Goal: Task Accomplishment & Management: Use online tool/utility

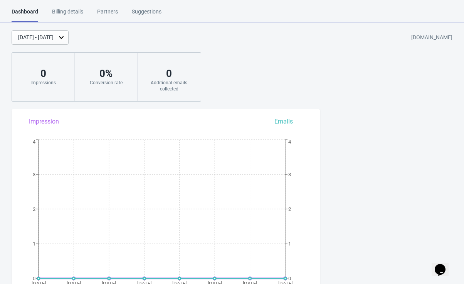
click at [61, 11] on div "Billing details" at bounding box center [67, 14] width 31 height 13
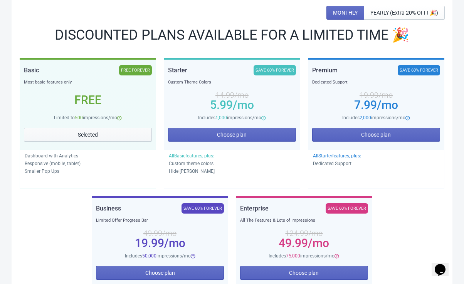
scroll to position [101, 0]
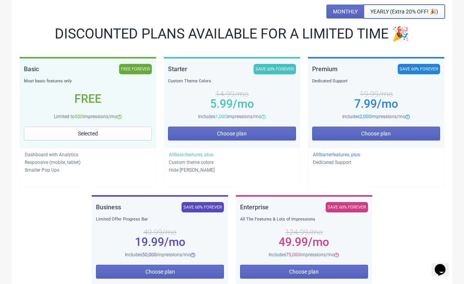
click at [394, 11] on span "YEARLY (Extra 20% OFF! 🎉)" at bounding box center [404, 11] width 68 height 6
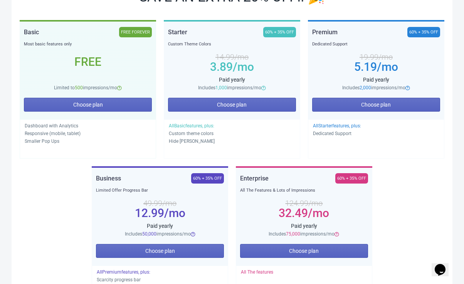
scroll to position [135, 0]
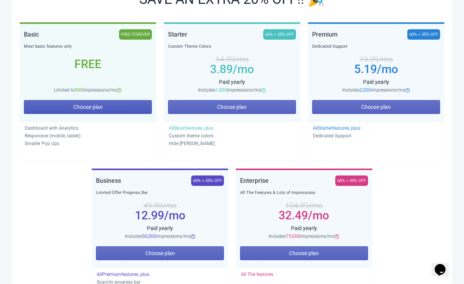
click at [91, 106] on span "Choose plan" at bounding box center [88, 107] width 30 height 6
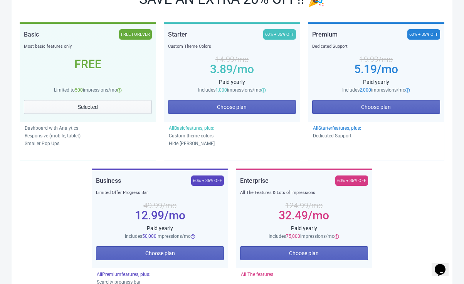
click at [91, 106] on span "Selected" at bounding box center [88, 107] width 20 height 6
click at [80, 72] on div "Free" at bounding box center [88, 64] width 128 height 28
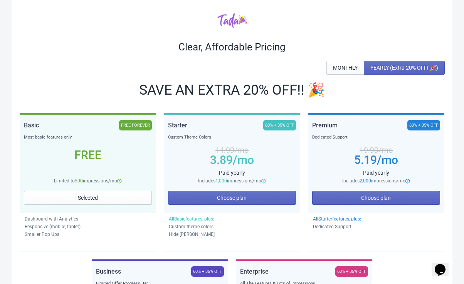
scroll to position [44, 0]
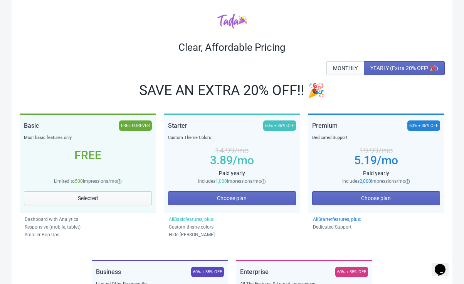
click at [87, 200] on span "Selected" at bounding box center [88, 198] width 20 height 6
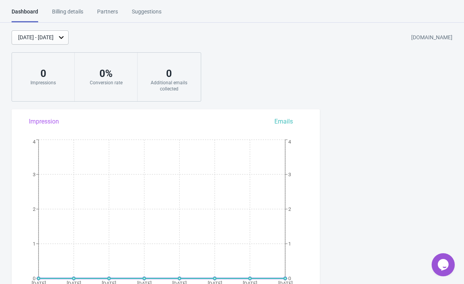
click at [148, 12] on div "Suggestions" at bounding box center [147, 14] width 30 height 13
click at [105, 11] on div "Partners" at bounding box center [107, 14] width 21 height 13
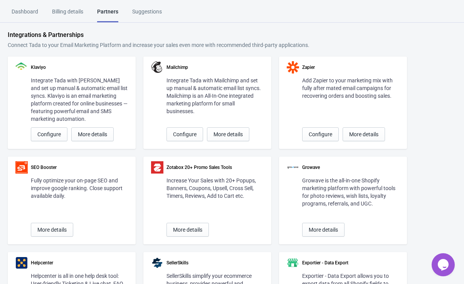
click at [24, 12] on div "Dashboard" at bounding box center [25, 14] width 27 height 13
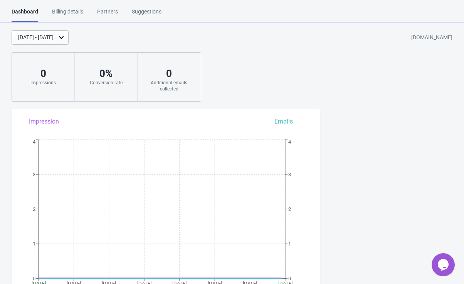
click at [67, 12] on div "Billing details" at bounding box center [67, 14] width 31 height 13
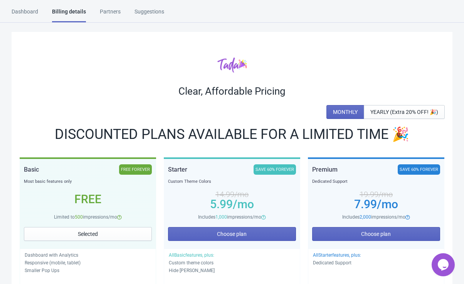
click at [30, 13] on div "Dashboard" at bounding box center [25, 14] width 27 height 13
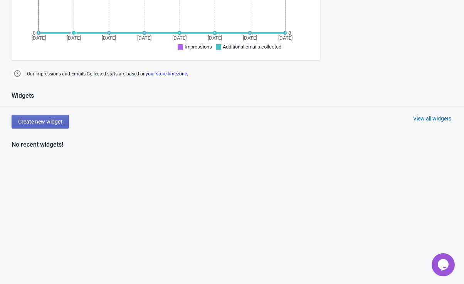
scroll to position [247, 0]
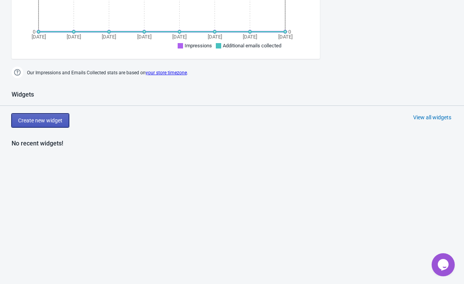
click at [37, 124] on button "Create new widget" at bounding box center [40, 121] width 57 height 14
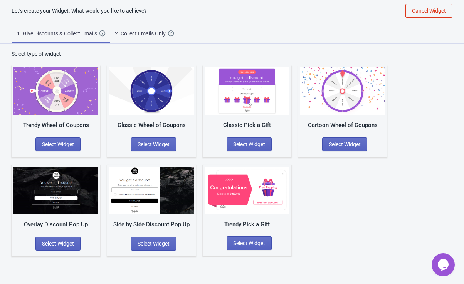
click at [240, 198] on img at bounding box center [247, 190] width 85 height 47
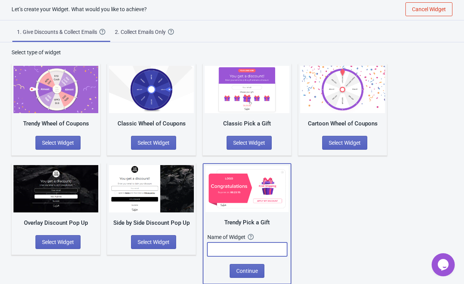
click at [222, 250] on input "text" at bounding box center [247, 250] width 80 height 14
type input "Free Present"
click at [246, 270] on span "Continue" at bounding box center [247, 271] width 22 height 6
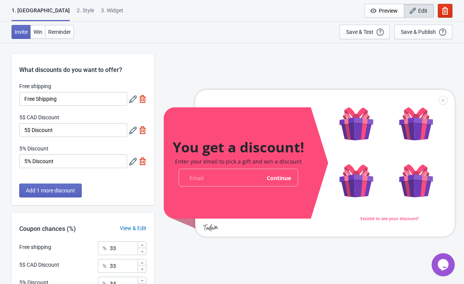
click at [235, 144] on div at bounding box center [309, 163] width 291 height 147
click at [37, 34] on span "Win" at bounding box center [38, 32] width 9 height 6
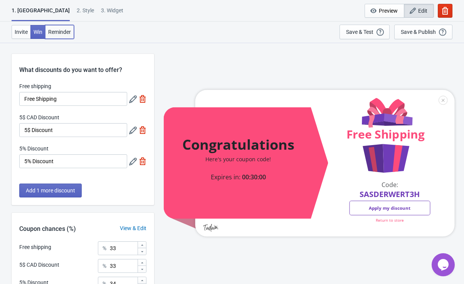
click at [60, 34] on span "Reminder" at bounding box center [59, 32] width 23 height 6
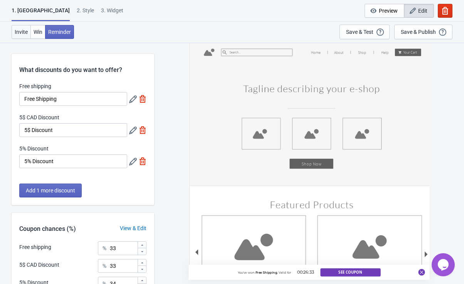
click at [21, 31] on span "Invite" at bounding box center [21, 32] width 13 height 6
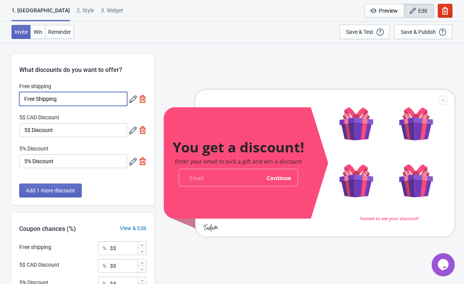
click at [79, 101] on input "Free Shipping" at bounding box center [73, 99] width 108 height 14
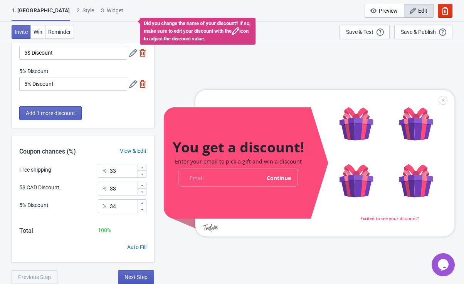
click at [139, 276] on span "Next Step" at bounding box center [135, 277] width 23 height 6
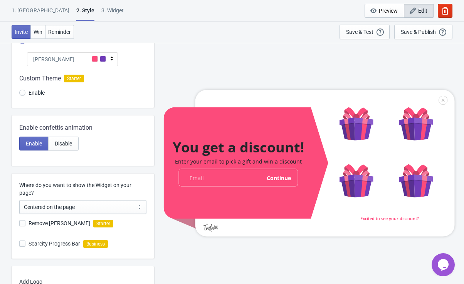
scroll to position [0, 0]
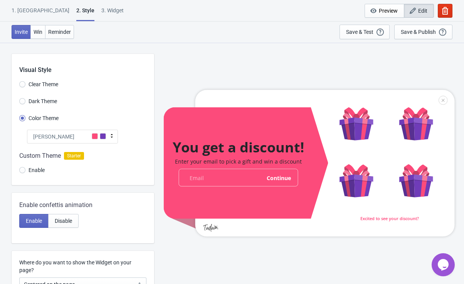
click at [111, 137] on icon at bounding box center [112, 136] width 2 height 4
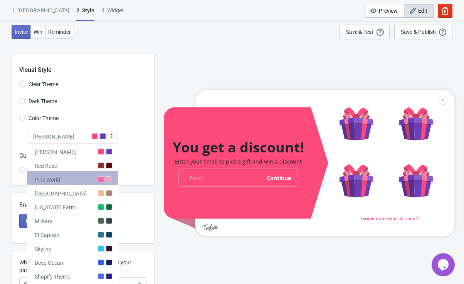
click at [109, 180] on div at bounding box center [109, 179] width 6 height 6
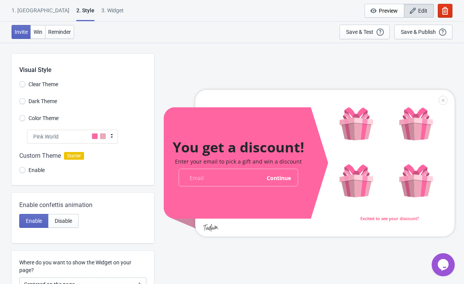
click at [112, 135] on icon at bounding box center [112, 136] width 2 height 4
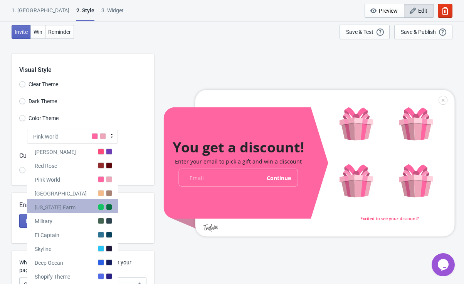
click at [107, 205] on div at bounding box center [109, 207] width 6 height 6
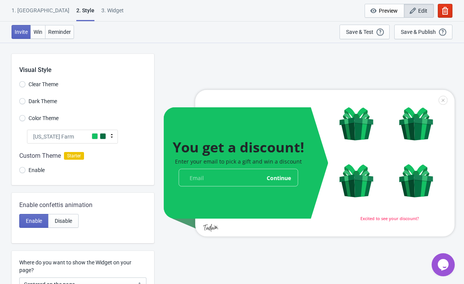
click at [112, 134] on icon at bounding box center [112, 136] width 2 height 4
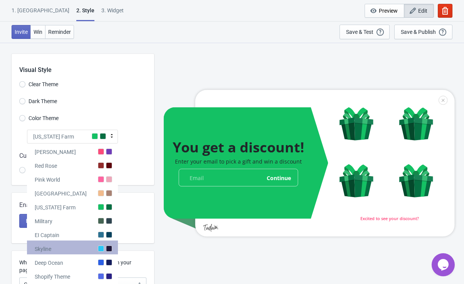
scroll to position [156, 0]
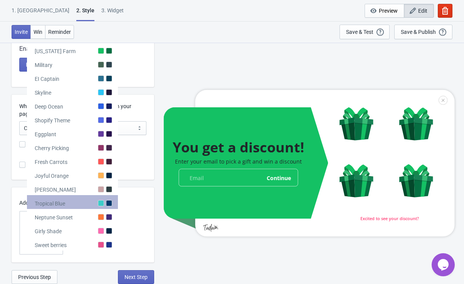
click at [92, 203] on div "Tropical Blue" at bounding box center [72, 202] width 91 height 14
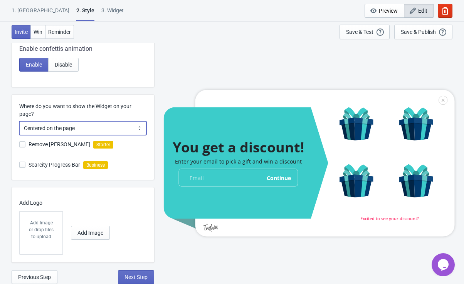
click at [109, 133] on select "Centered on the page Left side of the page" at bounding box center [82, 128] width 127 height 14
click at [136, 72] on div "Enable confettis animation Enable Disable" at bounding box center [83, 62] width 143 height 50
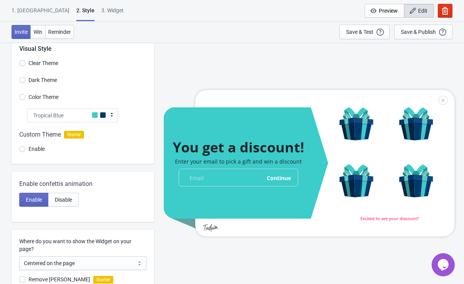
scroll to position [20, 0]
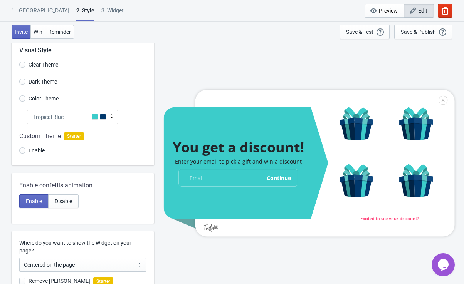
click at [113, 115] on icon at bounding box center [112, 116] width 8 height 8
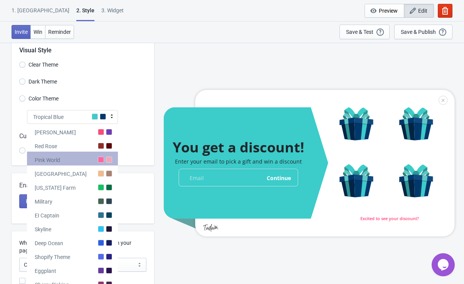
click at [107, 159] on div at bounding box center [109, 160] width 6 height 6
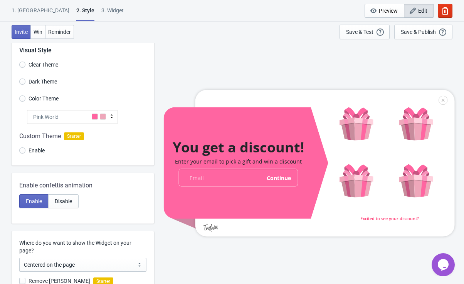
click at [112, 117] on icon at bounding box center [112, 116] width 8 height 8
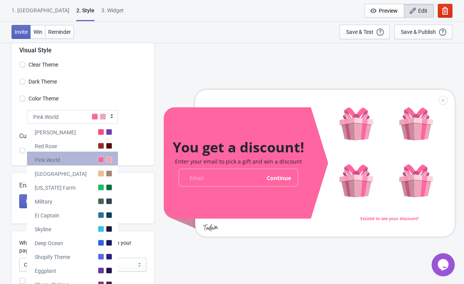
click at [113, 158] on div "Pink World" at bounding box center [72, 159] width 91 height 14
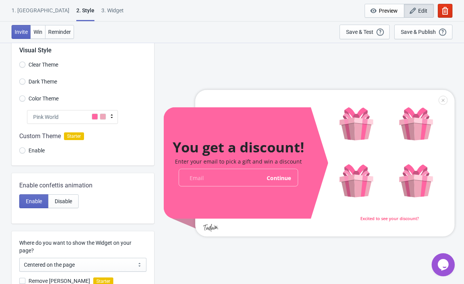
click at [113, 115] on icon at bounding box center [112, 116] width 8 height 8
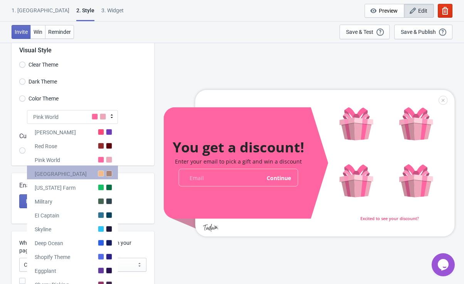
click at [109, 172] on div at bounding box center [109, 174] width 6 height 6
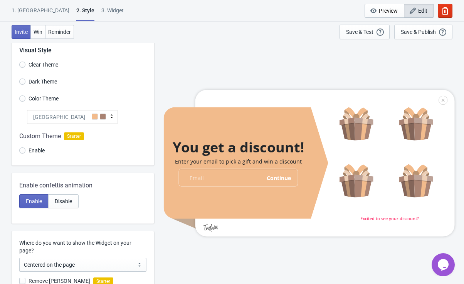
click at [111, 116] on icon at bounding box center [112, 116] width 8 height 8
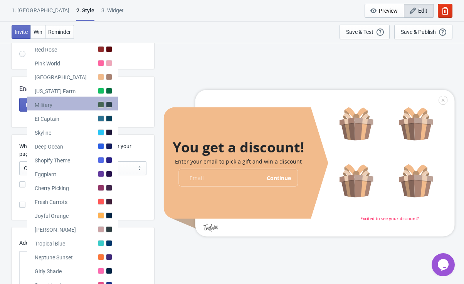
scroll to position [117, 0]
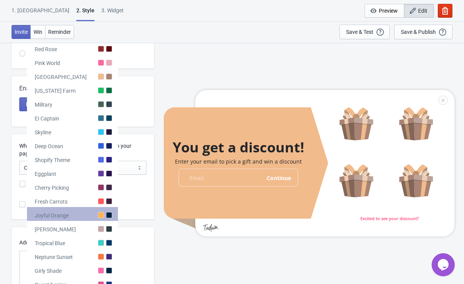
click at [105, 213] on div "Joyful Orange" at bounding box center [72, 214] width 91 height 14
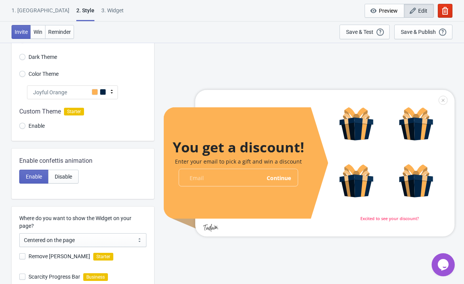
scroll to position [44, 0]
click at [110, 94] on icon at bounding box center [112, 93] width 8 height 8
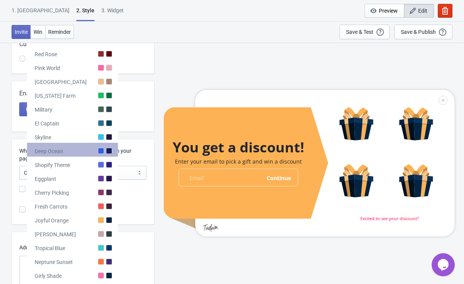
scroll to position [156, 0]
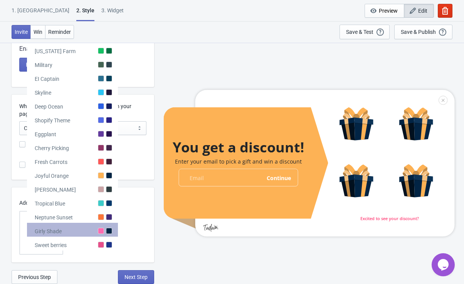
click at [101, 231] on div at bounding box center [101, 231] width 6 height 6
radio input "true"
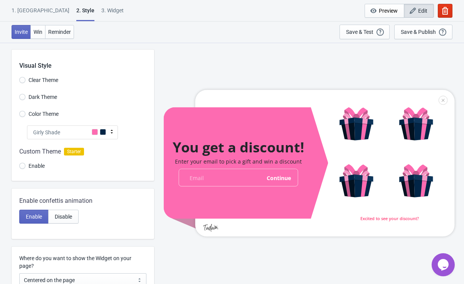
scroll to position [0, 0]
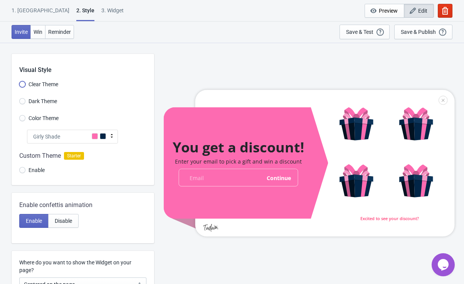
click at [25, 84] on input "Clear Theme" at bounding box center [22, 88] width 6 height 14
radio input "true"
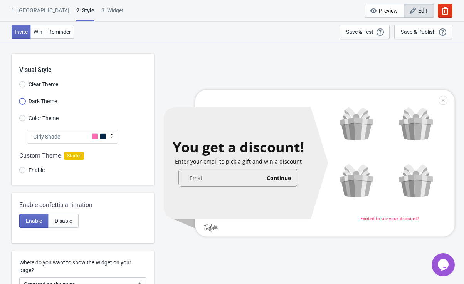
click at [25, 101] on input "Dark Theme" at bounding box center [22, 105] width 6 height 14
radio input "true"
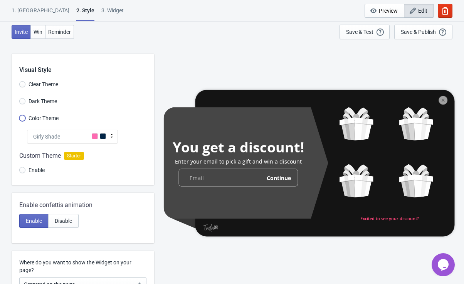
click at [23, 115] on input "Color Theme" at bounding box center [22, 122] width 6 height 14
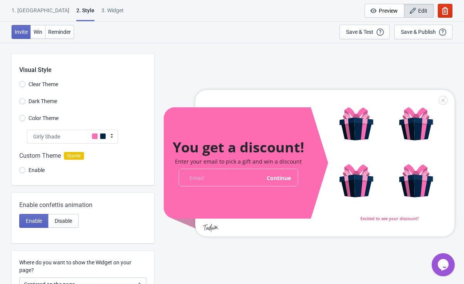
click at [73, 156] on div at bounding box center [83, 165] width 143 height 42
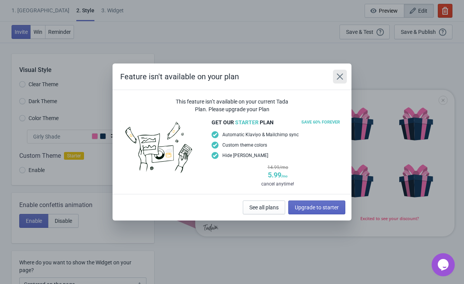
click at [339, 78] on icon "Close" at bounding box center [340, 77] width 8 height 8
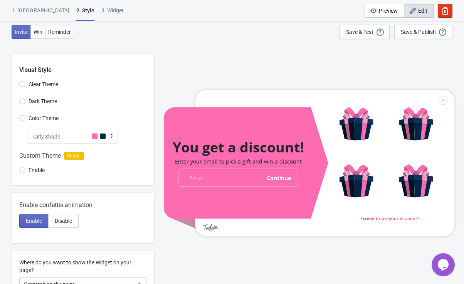
click at [23, 171] on div at bounding box center [83, 165] width 143 height 42
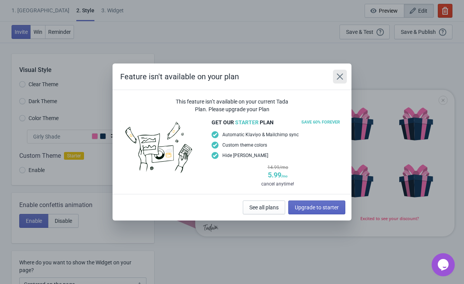
click at [339, 73] on icon "Close" at bounding box center [340, 77] width 8 height 8
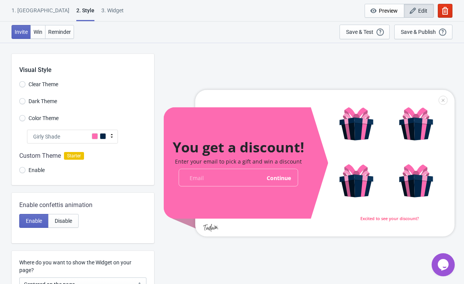
click at [114, 137] on icon at bounding box center [112, 136] width 8 height 8
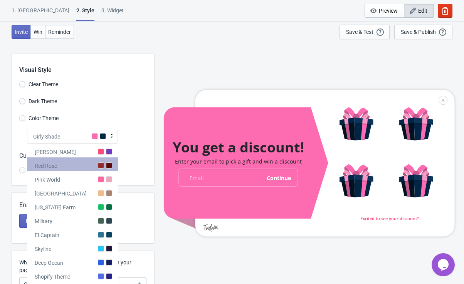
click at [103, 166] on div at bounding box center [101, 166] width 6 height 6
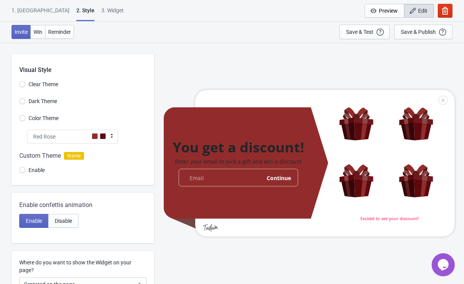
click at [106, 137] on div "Red Rose" at bounding box center [72, 137] width 91 height 14
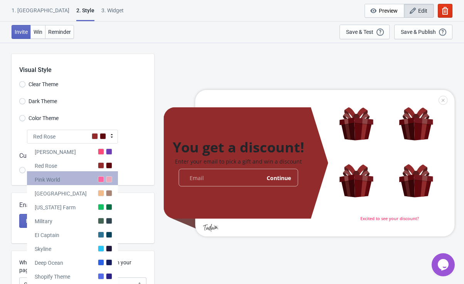
click at [107, 178] on div at bounding box center [109, 179] width 6 height 6
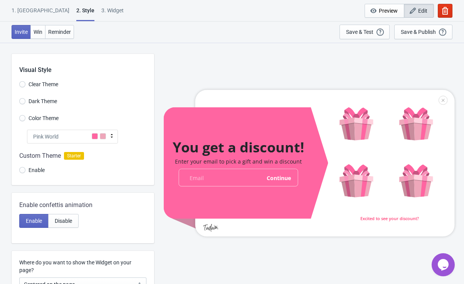
click at [112, 138] on icon at bounding box center [112, 136] width 8 height 8
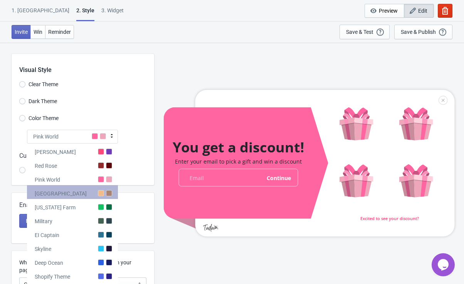
click at [114, 194] on div "Miami Beach" at bounding box center [72, 192] width 91 height 14
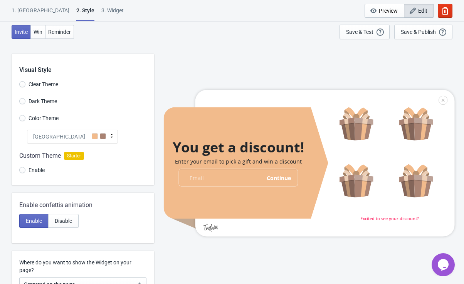
click at [112, 136] on icon at bounding box center [112, 136] width 8 height 8
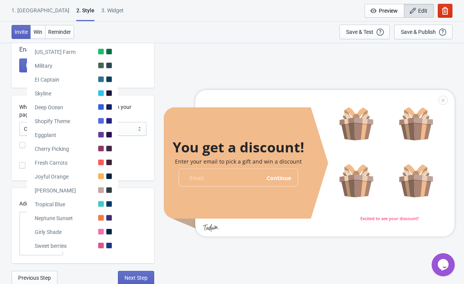
scroll to position [156, 0]
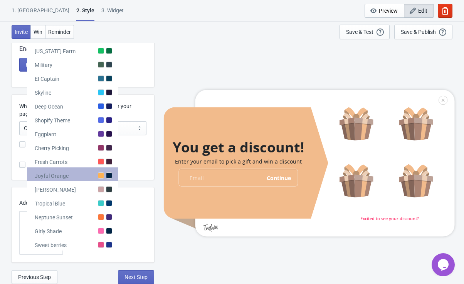
click at [101, 178] on div at bounding box center [101, 176] width 6 height 6
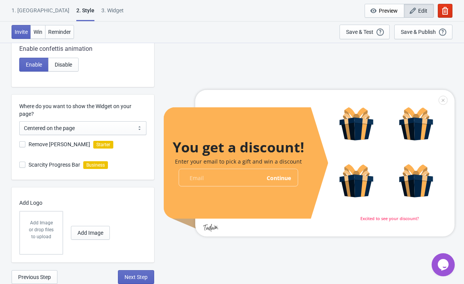
click at [133, 215] on div "Add Image or drop files to upload Add Image" at bounding box center [80, 233] width 123 height 44
click at [91, 233] on span "Add Image" at bounding box center [90, 233] width 26 height 6
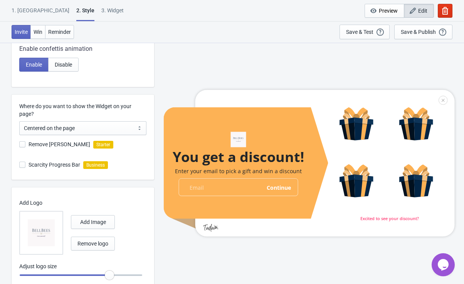
scroll to position [181, 0]
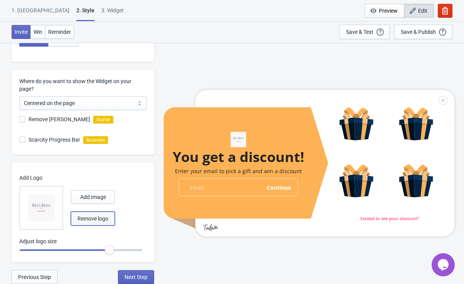
click at [92, 221] on span "Remove logo" at bounding box center [92, 219] width 31 height 6
radio input "true"
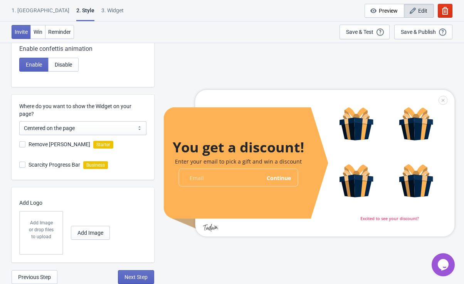
scroll to position [156, 0]
click at [70, 132] on select "Centered on the page Left side of the page" at bounding box center [82, 128] width 127 height 14
select select "left"
click at [19, 121] on select "Centered on the page Left side of the page" at bounding box center [82, 128] width 127 height 14
radio input "true"
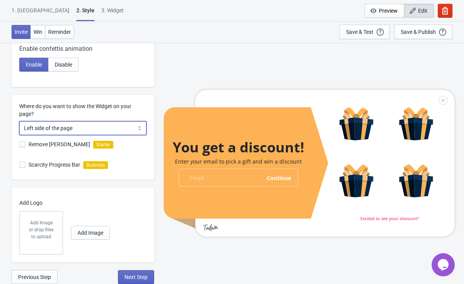
click at [63, 129] on select "Centered on the page Left side of the page" at bounding box center [82, 128] width 127 height 14
select select "center"
click at [19, 121] on select "Centered on the page Left side of the page" at bounding box center [82, 128] width 127 height 14
radio input "true"
click at [23, 164] on span at bounding box center [22, 165] width 6 height 6
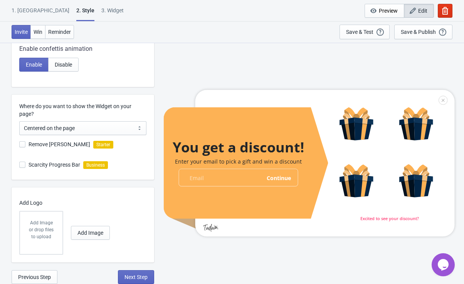
click at [20, 164] on input "Scarcity Progress Bar" at bounding box center [19, 169] width 0 height 14
checkbox input "false"
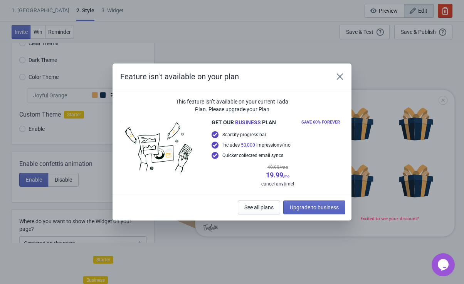
scroll to position [41, 0]
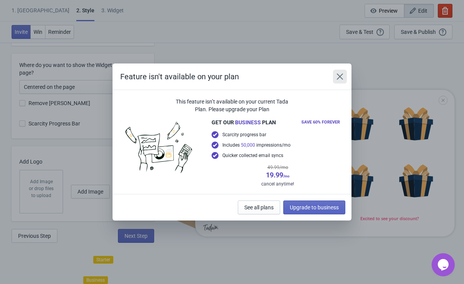
click at [341, 80] on icon "Close" at bounding box center [340, 77] width 8 height 8
radio input "true"
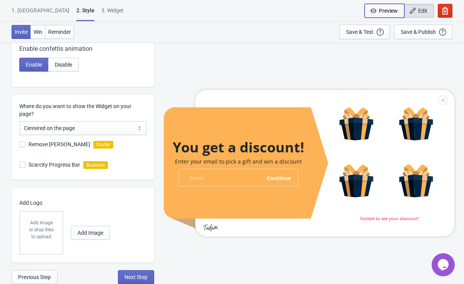
click at [386, 12] on span "Preview" at bounding box center [388, 11] width 19 height 6
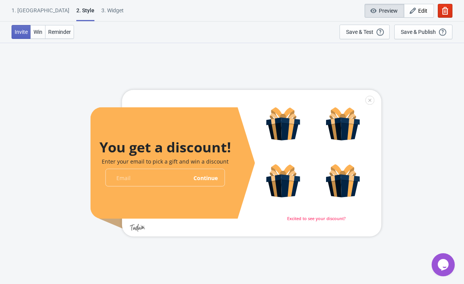
click at [386, 12] on span "Preview" at bounding box center [388, 11] width 19 height 6
click at [355, 28] on div "Save & Test Open a Widget Preview of your site so that you can try it out. It w…" at bounding box center [364, 32] width 37 height 8
click at [101, 11] on div "3. Widget" at bounding box center [112, 13] width 22 height 13
select select "once"
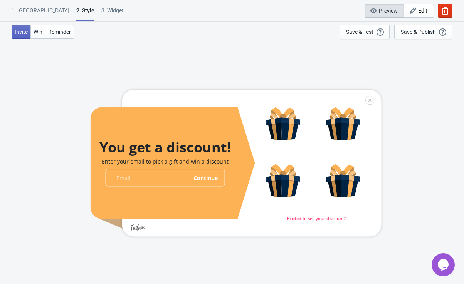
select select "1"
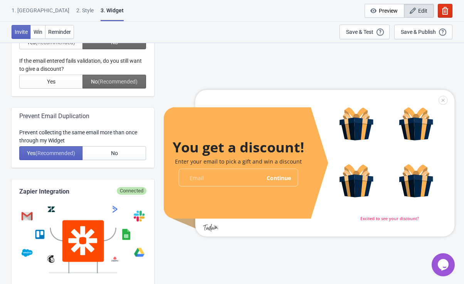
scroll to position [288, 0]
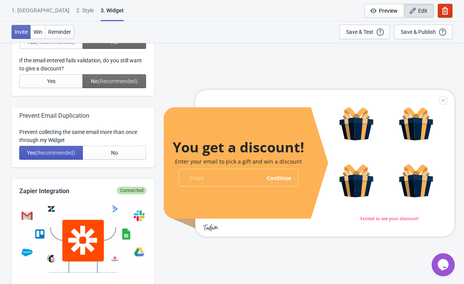
click at [34, 152] on span "Yes (Recommended)" at bounding box center [51, 153] width 48 height 6
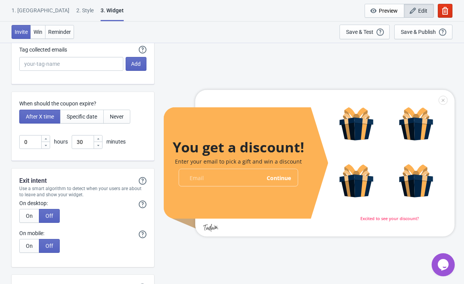
scroll to position [1929, 0]
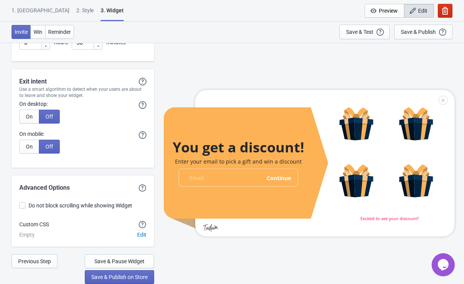
click at [448, 10] on icon "button" at bounding box center [445, 11] width 8 height 8
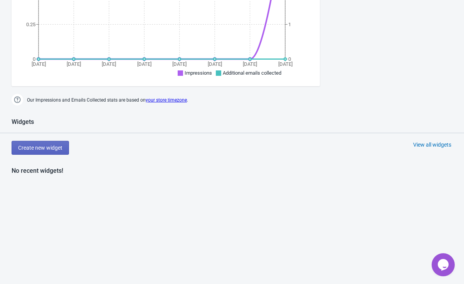
scroll to position [221, 0]
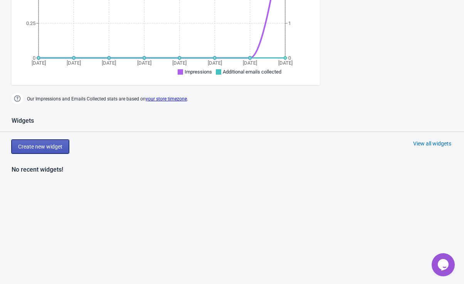
click at [34, 148] on span "Create new widget" at bounding box center [40, 147] width 44 height 6
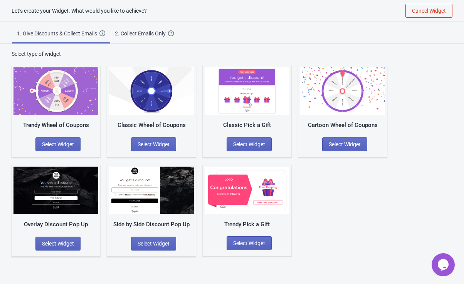
scroll to position [8, 0]
click at [246, 99] on img at bounding box center [247, 90] width 85 height 47
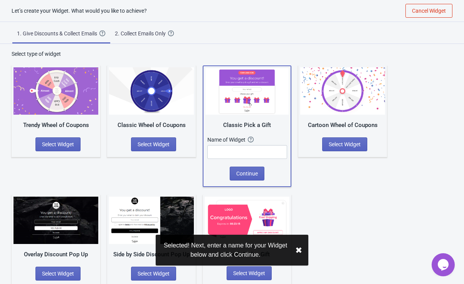
scroll to position [10, 0]
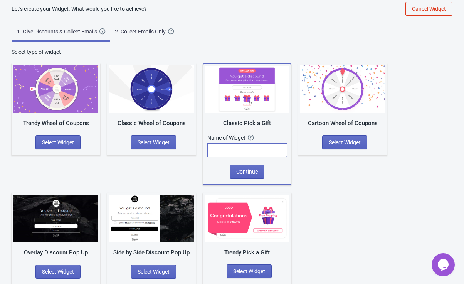
click at [230, 149] on input "text" at bounding box center [247, 150] width 80 height 14
click at [225, 152] on input "Free present" at bounding box center [247, 150] width 80 height 14
type input "Free Present"
click at [248, 173] on span "Continue" at bounding box center [247, 172] width 22 height 6
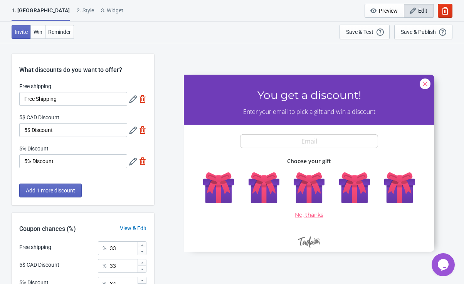
scroll to position [77, 0]
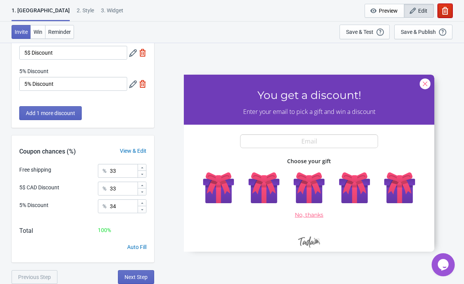
click at [447, 8] on icon "button" at bounding box center [445, 11] width 8 height 8
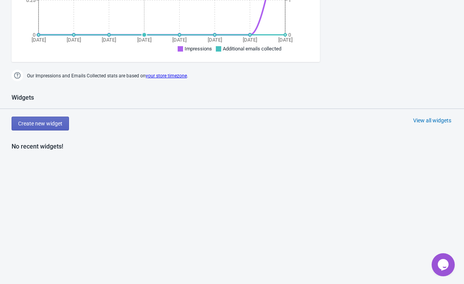
scroll to position [246, 0]
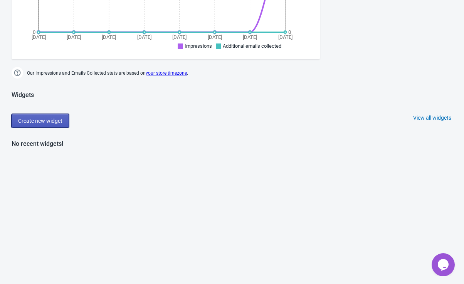
click at [45, 122] on span "Create new widget" at bounding box center [40, 121] width 44 height 6
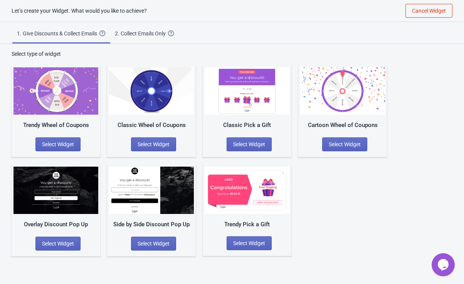
scroll to position [8, 0]
click at [226, 189] on img at bounding box center [247, 190] width 85 height 47
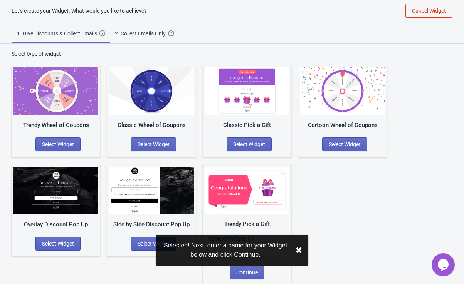
scroll to position [9, 0]
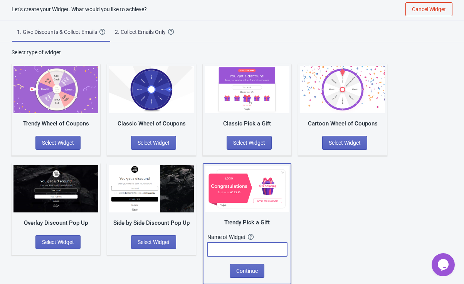
click at [245, 252] on input "text" at bounding box center [247, 250] width 80 height 14
type input "Free Present"
click at [241, 274] on button "Continue" at bounding box center [247, 271] width 35 height 14
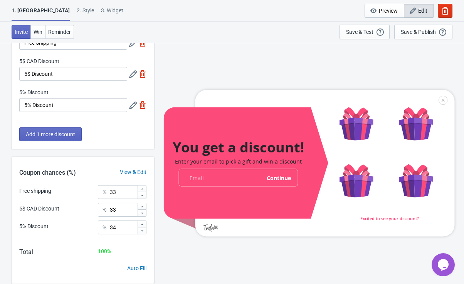
scroll to position [77, 0]
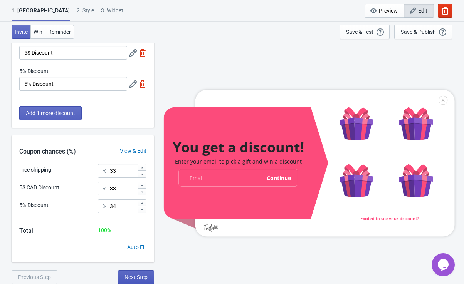
click at [145, 277] on span "Next Step" at bounding box center [135, 277] width 23 height 6
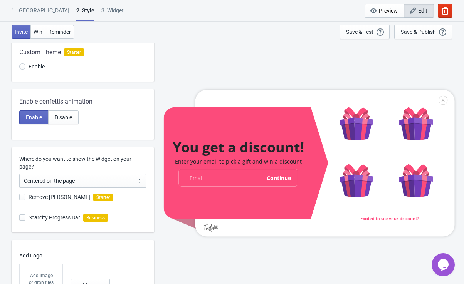
scroll to position [105, 0]
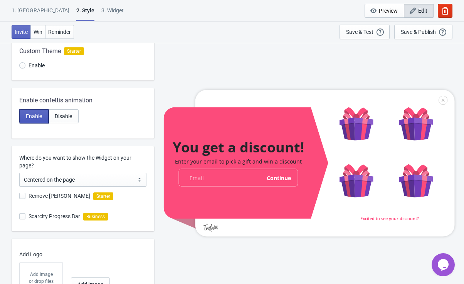
click at [31, 120] on button "Enable" at bounding box center [33, 116] width 29 height 14
click at [60, 119] on button "Disable" at bounding box center [63, 116] width 30 height 14
click at [32, 116] on span "Enable" at bounding box center [34, 116] width 16 height 6
radio input "true"
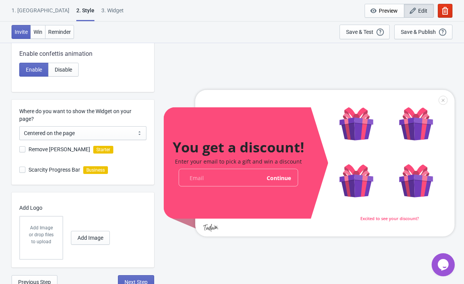
scroll to position [156, 0]
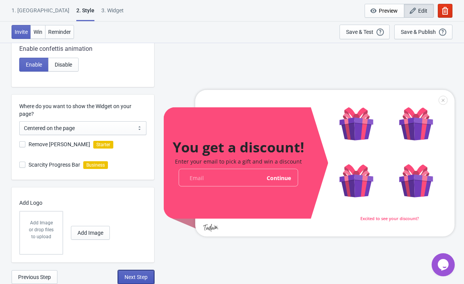
click at [130, 278] on span "Next Step" at bounding box center [135, 277] width 23 height 6
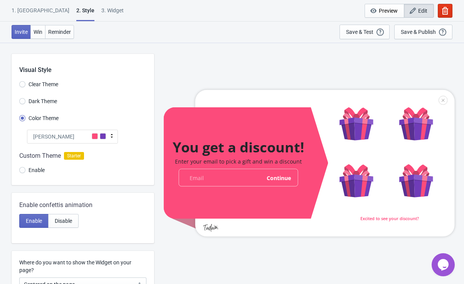
select select "once"
select select "1"
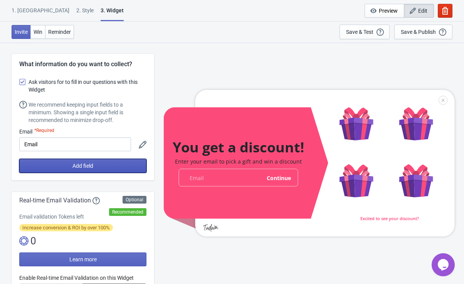
click at [70, 166] on button "Add field" at bounding box center [82, 166] width 127 height 14
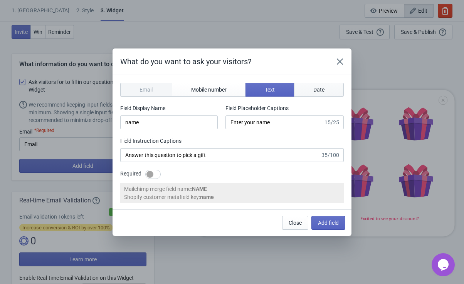
click at [318, 87] on span "Date" at bounding box center [318, 90] width 11 height 6
type input "birthday"
type input "Enter your birthday"
type input "Enter your birthday to pick a gift"
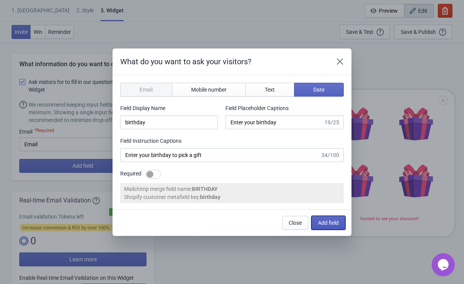
click at [328, 226] on button "Add field" at bounding box center [328, 223] width 34 height 14
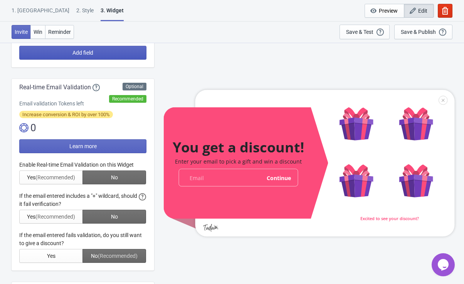
scroll to position [145, 0]
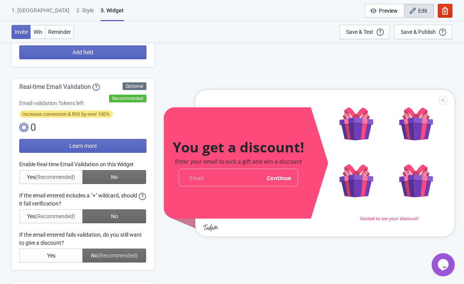
click at [53, 179] on div at bounding box center [82, 212] width 127 height 102
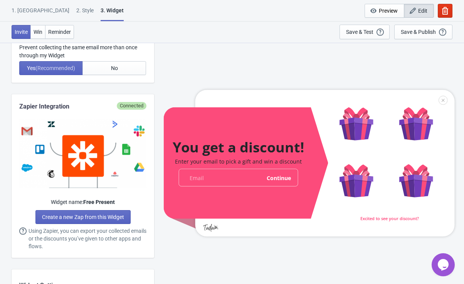
scroll to position [404, 0]
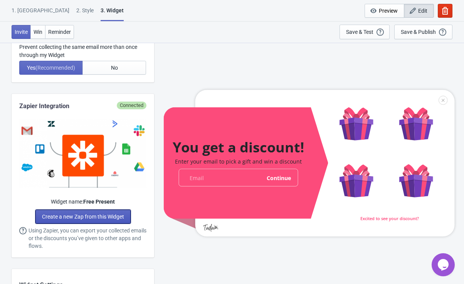
click at [90, 218] on span "Create a new Zap from this Widget" at bounding box center [83, 217] width 82 height 6
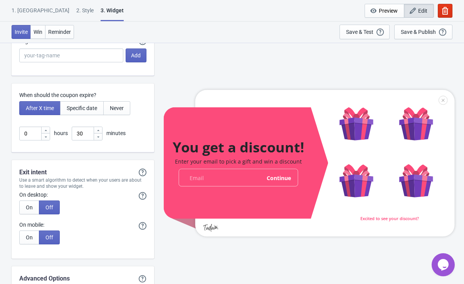
scroll to position [1997, 0]
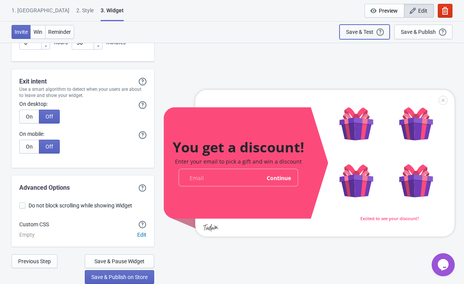
click at [360, 31] on div "Save & Test" at bounding box center [359, 32] width 27 height 6
click at [35, 263] on span "Previous Step" at bounding box center [34, 261] width 33 height 6
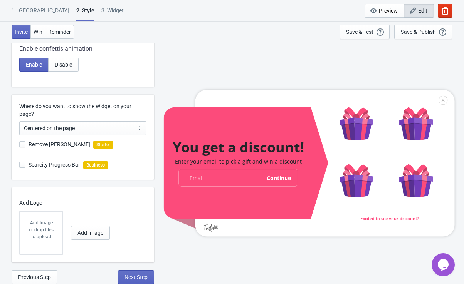
scroll to position [0, 0]
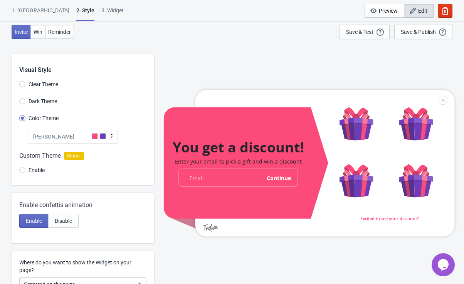
click at [112, 139] on icon at bounding box center [112, 136] width 8 height 8
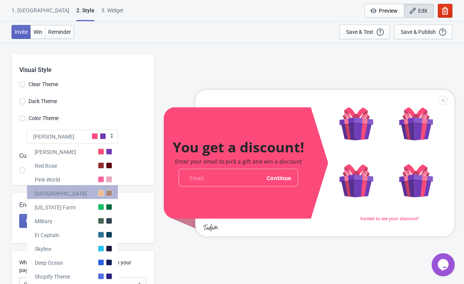
click at [104, 192] on div at bounding box center [101, 193] width 6 height 6
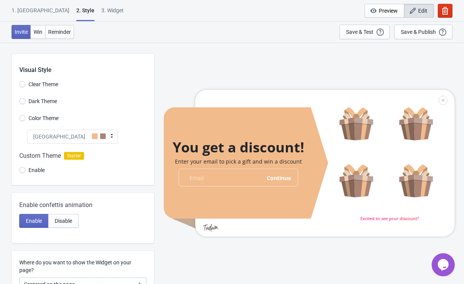
click at [112, 136] on icon at bounding box center [112, 136] width 8 height 8
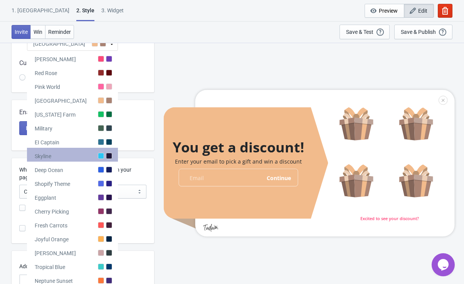
scroll to position [89, 0]
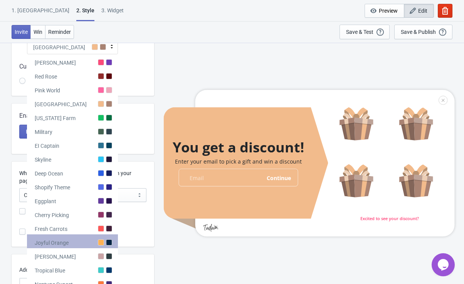
click at [107, 243] on div at bounding box center [109, 243] width 6 height 6
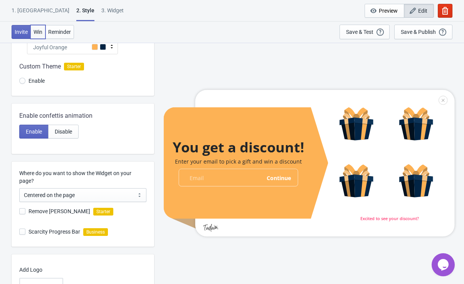
click at [39, 34] on span "Win" at bounding box center [38, 32] width 9 height 6
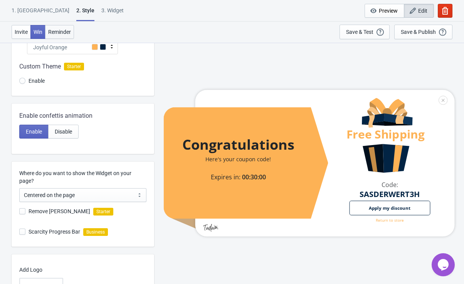
click at [63, 33] on span "Reminder" at bounding box center [59, 32] width 23 height 6
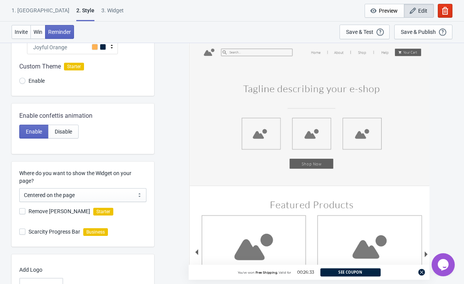
click at [288, 134] on div "You've won Free Shipping , Valid for 00:26:33 See Coupon" at bounding box center [309, 161] width 241 height 238
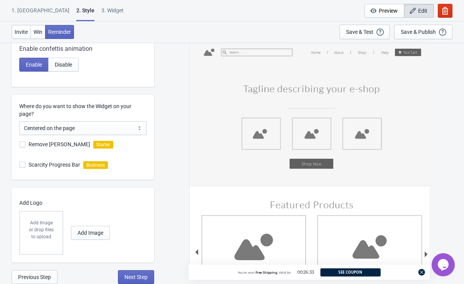
scroll to position [0, 0]
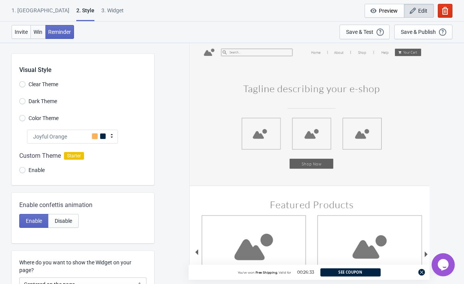
click at [38, 34] on span "Win" at bounding box center [38, 32] width 9 height 6
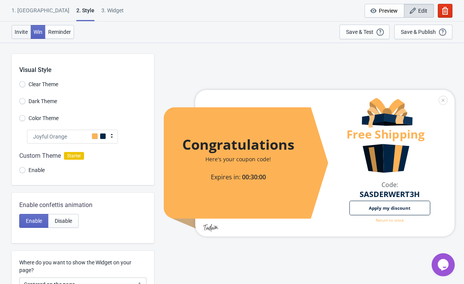
click at [24, 36] on button "Invite" at bounding box center [21, 32] width 19 height 14
radio input "true"
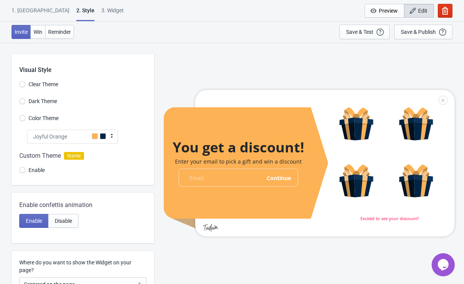
scroll to position [156, 0]
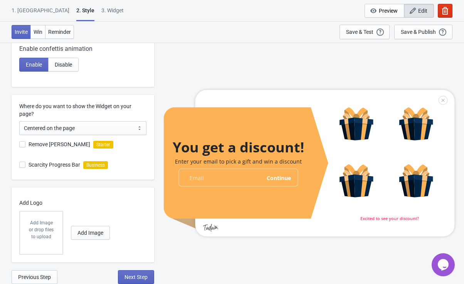
click at [26, 9] on div "1. Coupon" at bounding box center [41, 13] width 58 height 13
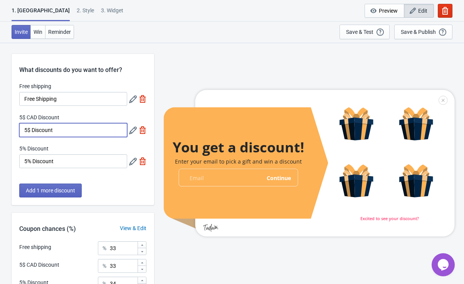
click at [27, 132] on input "5$ Discount" at bounding box center [73, 130] width 108 height 14
type input "15$ Discount"
click at [27, 163] on input "5% Discount" at bounding box center [73, 161] width 108 height 14
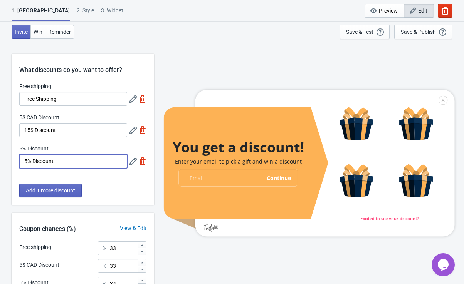
click at [27, 163] on input "5% Discount" at bounding box center [73, 161] width 108 height 14
click at [132, 161] on icon at bounding box center [133, 162] width 8 height 8
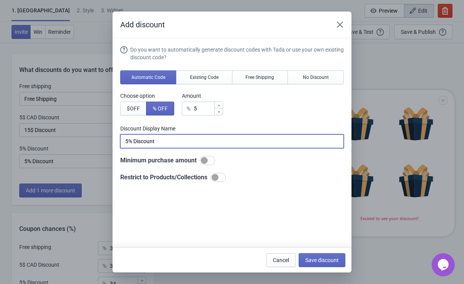
click at [128, 144] on input "5% Discount" at bounding box center [231, 141] width 223 height 14
type input "10% Discount"
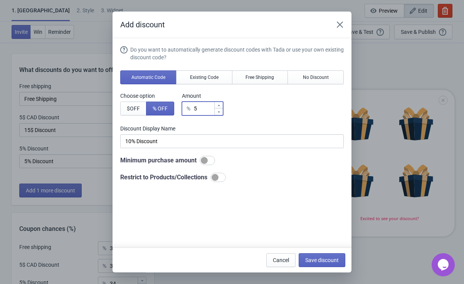
type input "6"
type input "6% Discount"
click at [220, 104] on icon at bounding box center [218, 105] width 5 height 5
type input "7"
type input "7% Discount"
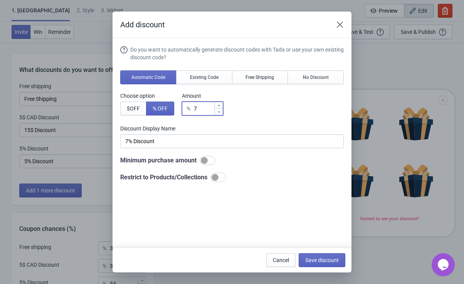
type input "8"
type input "8% Discount"
click at [220, 104] on icon at bounding box center [218, 105] width 5 height 5
type input "9"
type input "9% Discount"
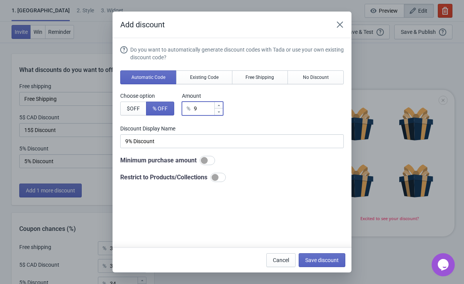
type input "10"
type input "10% Discount"
click at [220, 104] on icon at bounding box center [218, 105] width 5 height 5
type input "11"
type input "11% Discount"
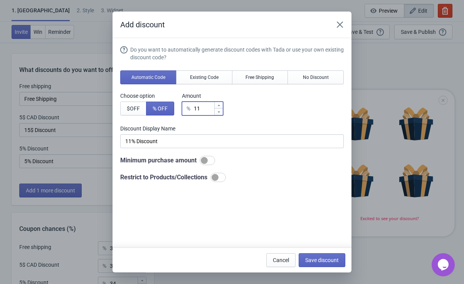
type input "1"
type input "1% Discount"
type input "10"
type input "10% Discount"
type input "10"
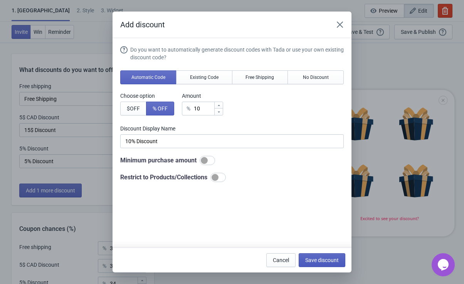
click at [320, 259] on span "Save discount" at bounding box center [322, 260] width 34 height 6
type input "10% Discount"
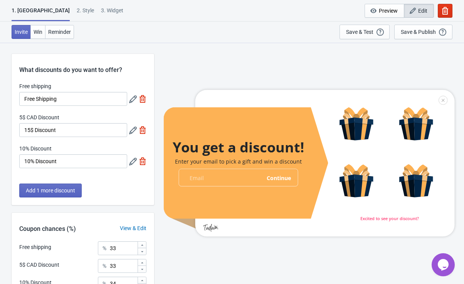
click at [132, 130] on icon at bounding box center [133, 131] width 8 height 8
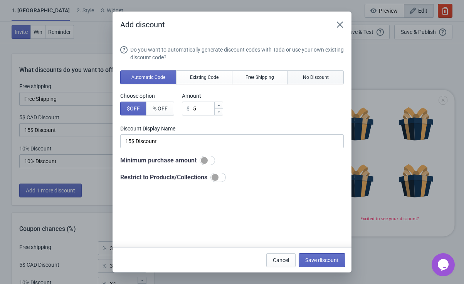
click at [314, 77] on span "No Discount" at bounding box center [316, 77] width 26 height 6
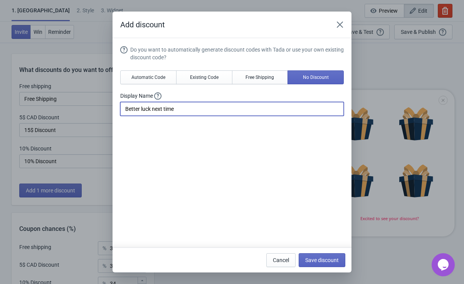
click at [187, 109] on input "Better luck next time" at bounding box center [231, 109] width 223 height 14
click at [187, 111] on input "Better luck next time" at bounding box center [231, 109] width 223 height 14
type input "B"
type input "Free Samples"
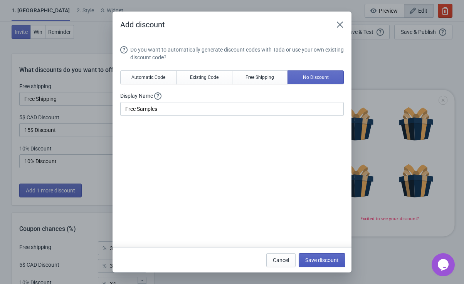
click at [318, 260] on span "Save discount" at bounding box center [322, 260] width 34 height 6
type input "Free Samples"
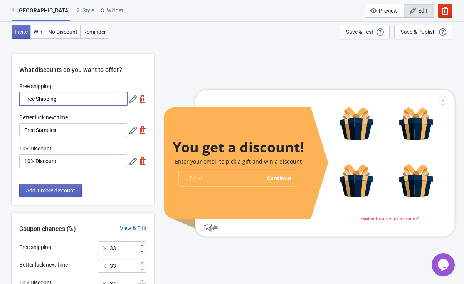
click at [70, 100] on input "Free Shipping" at bounding box center [73, 99] width 108 height 14
click at [134, 99] on icon at bounding box center [133, 100] width 8 height 8
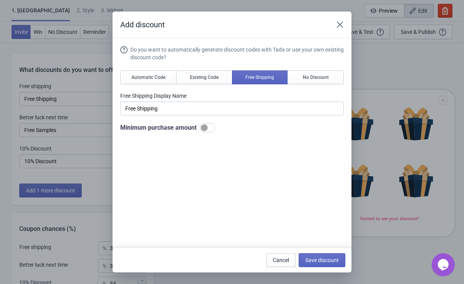
click at [204, 130] on div at bounding box center [204, 127] width 7 height 7
checkbox input "true"
click at [195, 160] on icon at bounding box center [195, 160] width 2 height 1
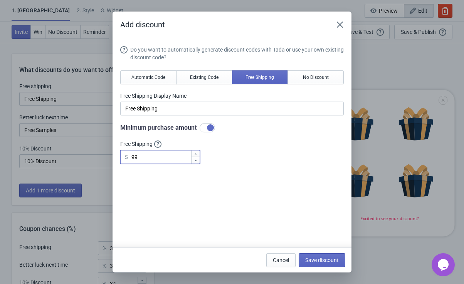
click at [195, 160] on icon at bounding box center [195, 160] width 2 height 1
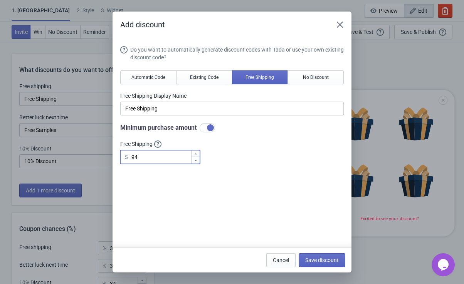
click at [195, 160] on icon at bounding box center [195, 160] width 2 height 1
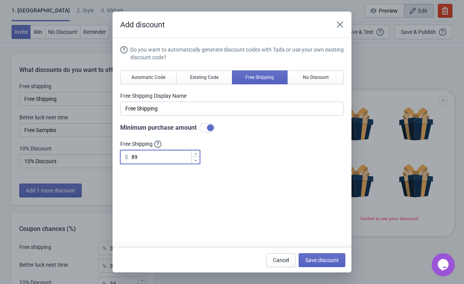
click at [195, 160] on icon at bounding box center [195, 160] width 2 height 1
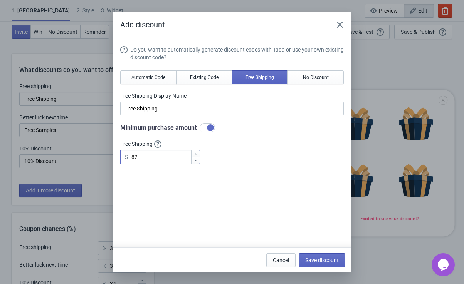
click at [195, 160] on icon at bounding box center [195, 160] width 2 height 1
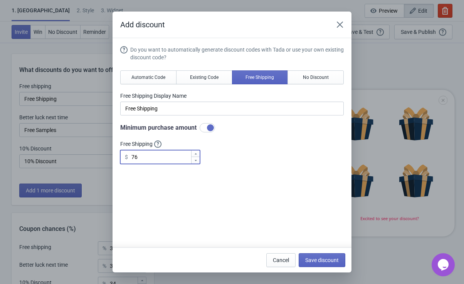
type input "75"
click at [323, 262] on span "Save discount" at bounding box center [322, 260] width 34 height 6
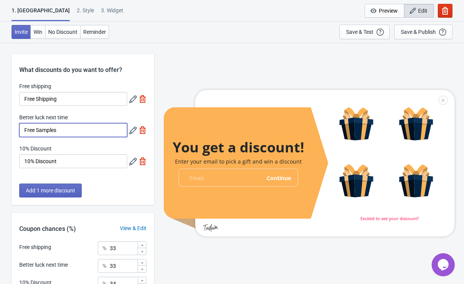
click at [100, 126] on input "Free Samples" at bounding box center [73, 130] width 108 height 14
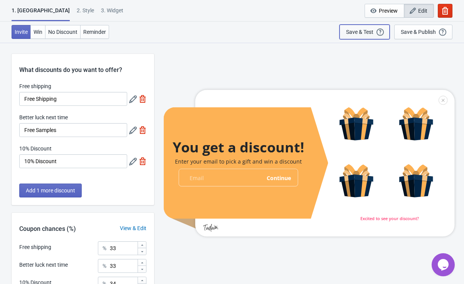
click at [354, 28] on div "Save & Test Open a Widget Preview of your site so that you can try it out. It w…" at bounding box center [364, 32] width 37 height 8
click at [369, 34] on div "Save & Test" at bounding box center [359, 32] width 27 height 6
click at [392, 10] on span "Preview" at bounding box center [388, 11] width 19 height 6
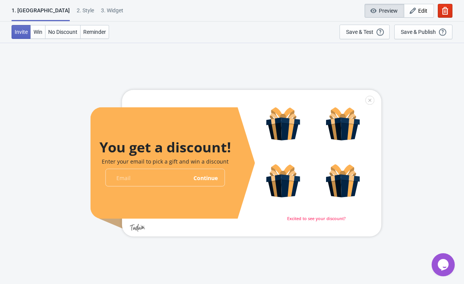
click at [284, 127] on div at bounding box center [236, 163] width 291 height 147
click at [362, 31] on div "Save & Test" at bounding box center [359, 32] width 27 height 6
click at [38, 36] on button "Win" at bounding box center [37, 32] width 15 height 14
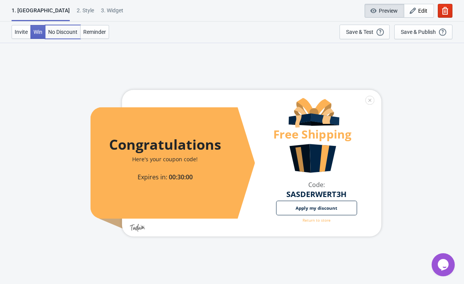
click at [57, 31] on span "No Discount" at bounding box center [62, 32] width 29 height 6
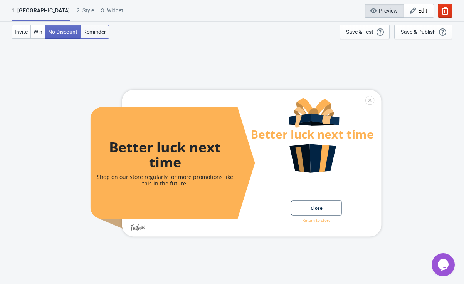
click at [96, 32] on span "Reminder" at bounding box center [94, 32] width 23 height 6
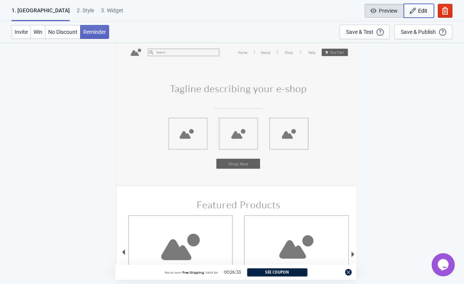
click at [421, 10] on span "Edit" at bounding box center [422, 11] width 9 height 6
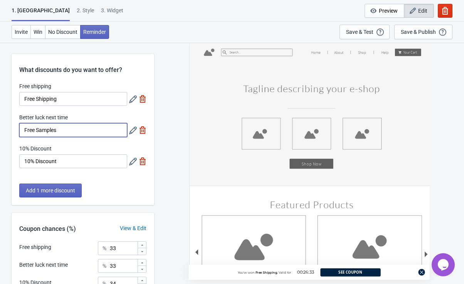
click at [70, 131] on input "Free Samples" at bounding box center [73, 130] width 108 height 14
click at [134, 131] on icon at bounding box center [133, 131] width 8 height 8
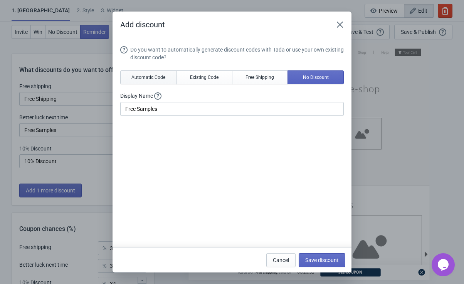
click at [148, 78] on span "Automatic Code" at bounding box center [148, 77] width 34 height 6
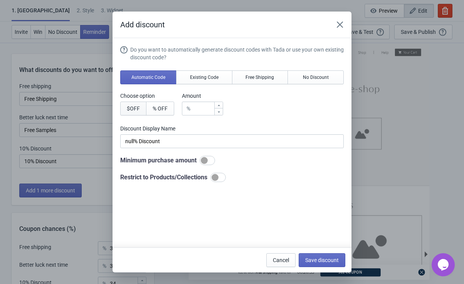
click at [134, 109] on span "$ OFF" at bounding box center [133, 109] width 13 height 6
type input "null$ Discount"
click at [191, 109] on div "$" at bounding box center [202, 109] width 41 height 14
type input "5"
type input "5$ Discount"
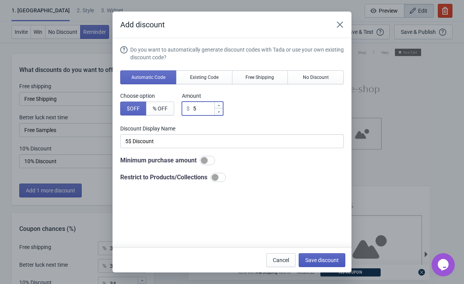
type input "5"
click at [324, 260] on span "Save discount" at bounding box center [322, 260] width 34 height 6
type input "5$ Discount"
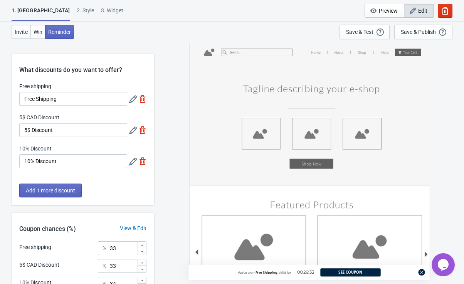
scroll to position [77, 0]
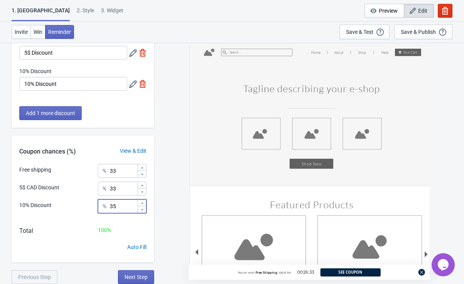
click at [143, 205] on icon at bounding box center [142, 203] width 5 height 5
click at [142, 211] on icon at bounding box center [142, 210] width 5 height 5
type input "34"
click at [143, 191] on icon at bounding box center [142, 192] width 5 height 5
type input "31"
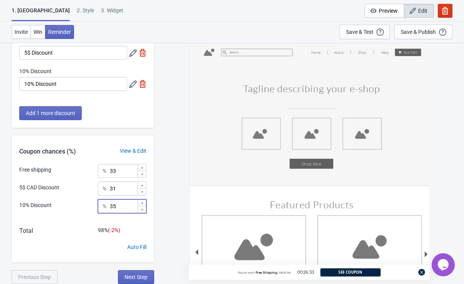
click at [143, 202] on icon at bounding box center [142, 203] width 5 height 5
type input "36"
click at [142, 193] on icon at bounding box center [142, 192] width 5 height 5
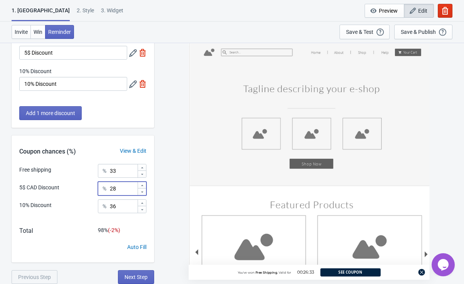
type input "27"
click at [142, 210] on icon at bounding box center [142, 209] width 2 height 1
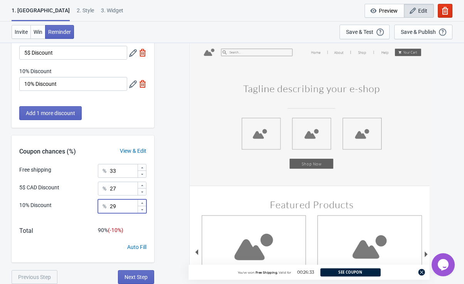
click at [142, 210] on icon at bounding box center [142, 209] width 2 height 1
click at [143, 204] on icon at bounding box center [142, 203] width 5 height 5
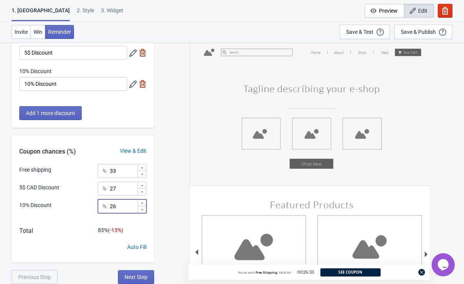
click at [143, 204] on icon at bounding box center [142, 203] width 5 height 5
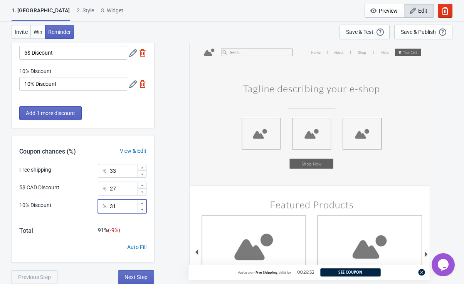
click at [143, 204] on icon at bounding box center [142, 203] width 5 height 5
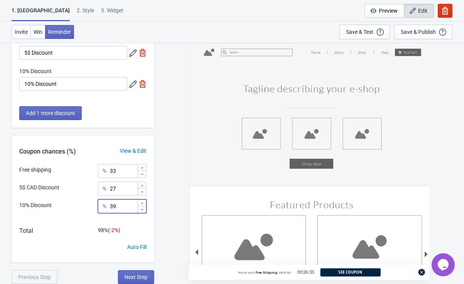
click at [143, 204] on icon at bounding box center [142, 203] width 5 height 5
type input "40"
click at [143, 194] on div at bounding box center [141, 191] width 8 height 7
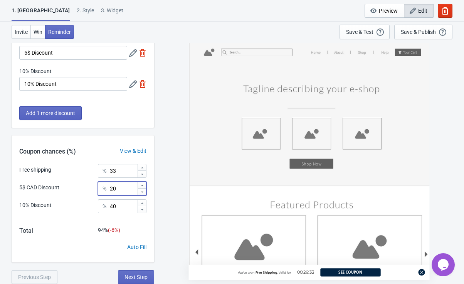
click at [143, 194] on div at bounding box center [141, 191] width 8 height 7
type input "19"
click at [143, 210] on icon at bounding box center [142, 210] width 5 height 5
click at [142, 202] on icon at bounding box center [142, 203] width 5 height 5
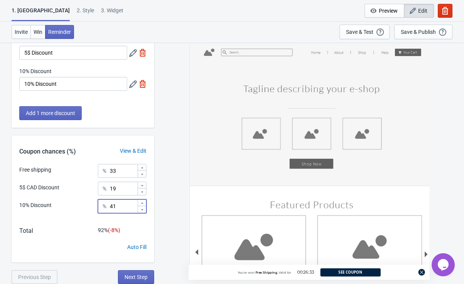
click at [142, 202] on icon at bounding box center [142, 203] width 5 height 5
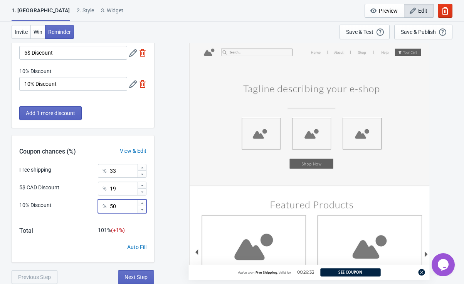
click at [142, 202] on icon at bounding box center [142, 203] width 5 height 5
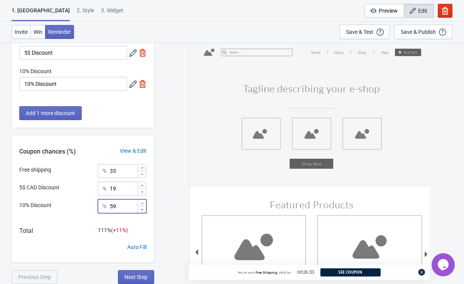
click at [142, 210] on icon at bounding box center [142, 209] width 2 height 1
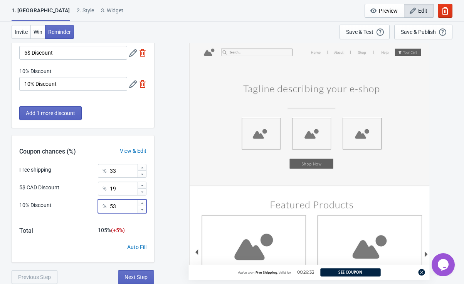
click at [142, 210] on icon at bounding box center [142, 209] width 2 height 1
type input "48"
click at [142, 174] on icon at bounding box center [142, 174] width 2 height 1
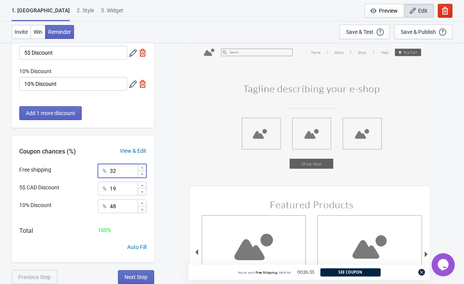
click at [142, 174] on icon at bounding box center [142, 174] width 2 height 1
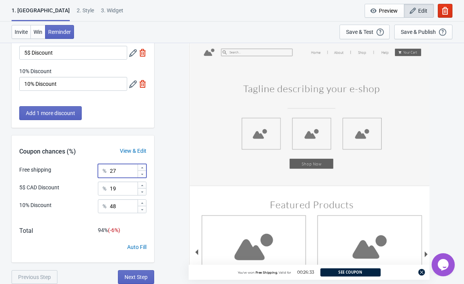
click at [142, 174] on icon at bounding box center [142, 174] width 2 height 1
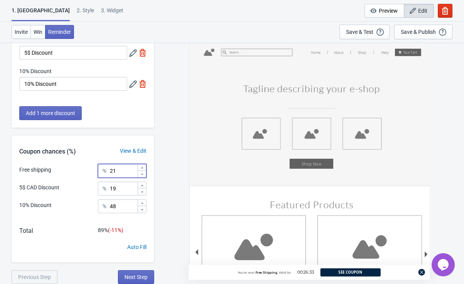
click at [142, 174] on icon at bounding box center [142, 174] width 2 height 1
click at [140, 246] on div "Auto Fill" at bounding box center [136, 247] width 19 height 8
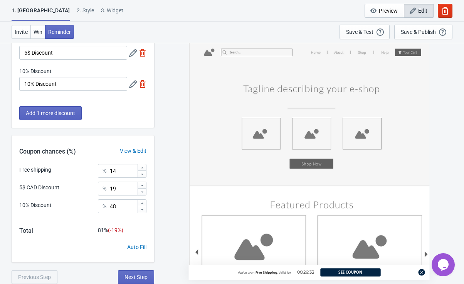
type input "33"
type input "34"
click at [134, 277] on span "Next Step" at bounding box center [135, 277] width 23 height 6
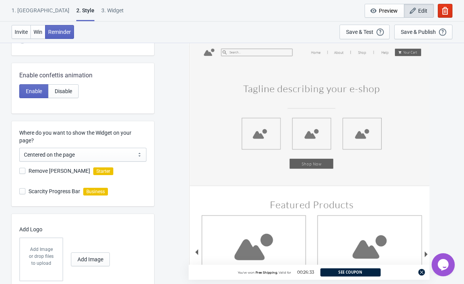
scroll to position [156, 0]
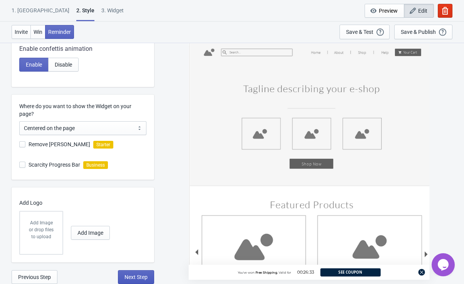
click at [135, 273] on button "Next Step" at bounding box center [136, 277] width 36 height 14
select select "once"
select select "1"
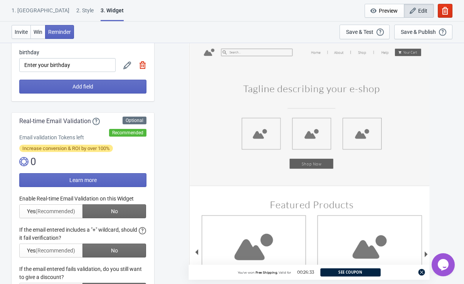
scroll to position [111, 0]
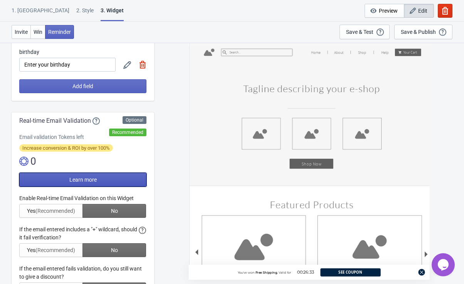
click at [85, 182] on span "Learn more" at bounding box center [82, 180] width 27 height 6
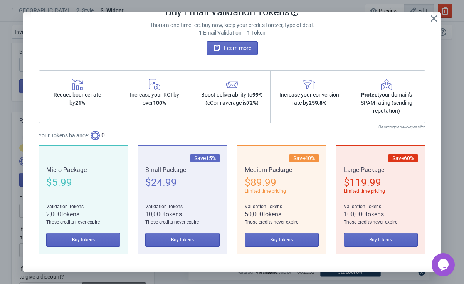
scroll to position [29, 0]
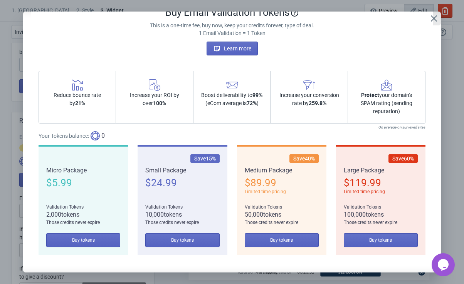
click at [433, 19] on icon "Close" at bounding box center [434, 18] width 6 height 6
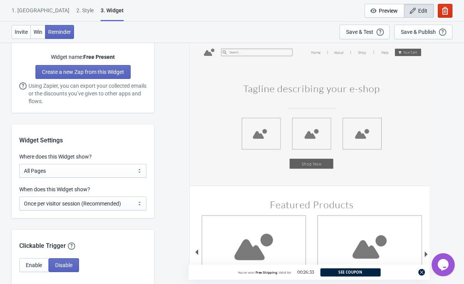
scroll to position [550, 0]
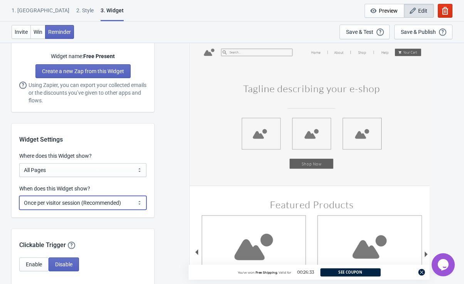
click at [140, 204] on select "Every new visit of page Once every period of time Once per visitor session (Rec…" at bounding box center [82, 203] width 127 height 14
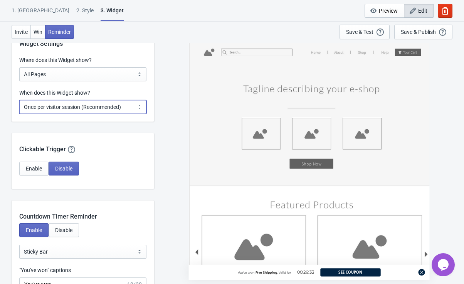
scroll to position [646, 0]
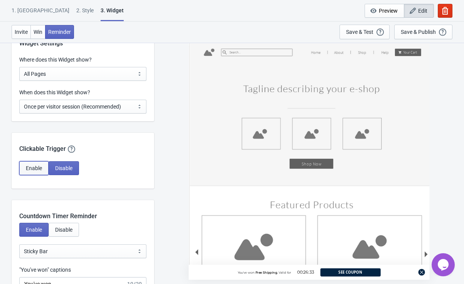
click at [36, 172] on button "Enable" at bounding box center [33, 168] width 29 height 14
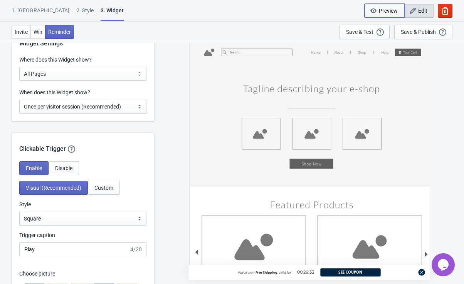
click at [386, 14] on span "Preview" at bounding box center [384, 11] width 27 height 8
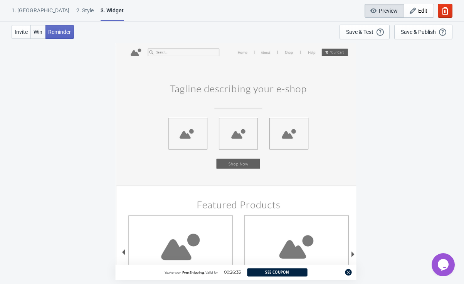
click at [36, 30] on span "Win" at bounding box center [38, 32] width 9 height 6
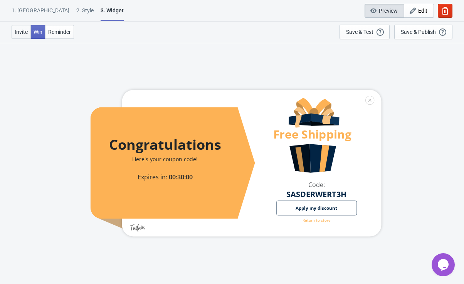
click at [18, 31] on span "Invite" at bounding box center [21, 32] width 13 height 6
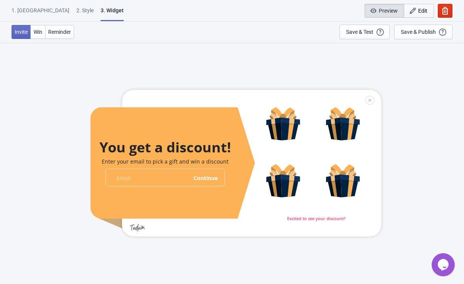
click at [419, 11] on span "Edit" at bounding box center [422, 11] width 9 height 6
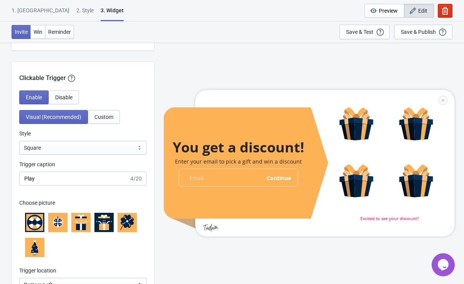
scroll to position [718, 0]
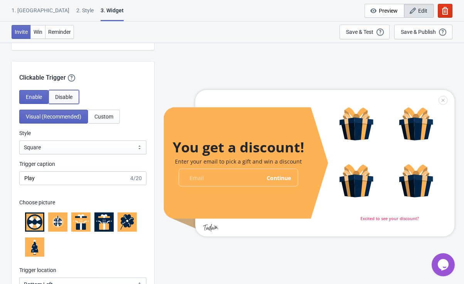
click at [62, 96] on span "Disable" at bounding box center [63, 97] width 17 height 6
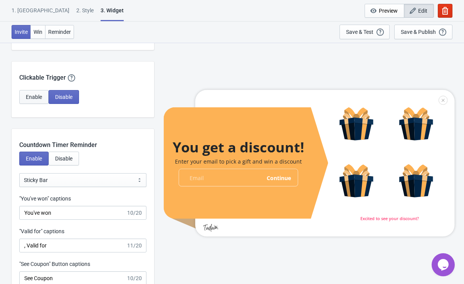
click at [40, 97] on span "Enable" at bounding box center [34, 97] width 16 height 6
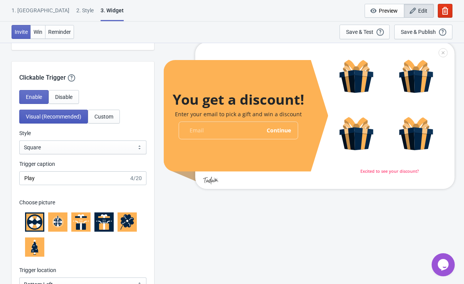
click at [56, 116] on span "Visual (Recommended)" at bounding box center [53, 117] width 55 height 6
click at [42, 149] on select "Square Circle Tab" at bounding box center [82, 148] width 127 height 14
select select "circle"
click at [19, 141] on select "Square Circle Tab" at bounding box center [82, 148] width 127 height 14
click at [83, 222] on icon at bounding box center [80, 222] width 15 height 15
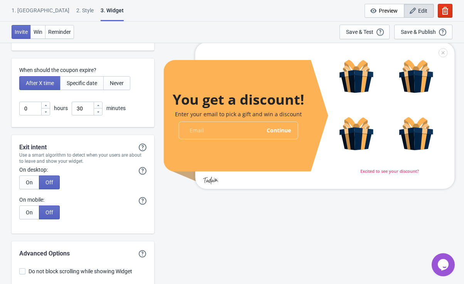
scroll to position [2201, 0]
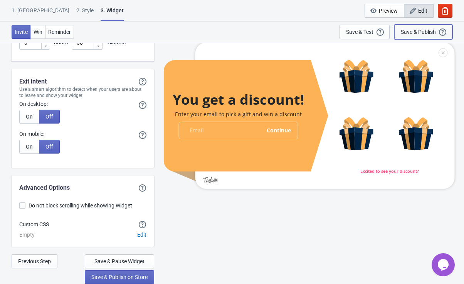
click at [411, 34] on div "Save & Publish" at bounding box center [418, 32] width 35 height 6
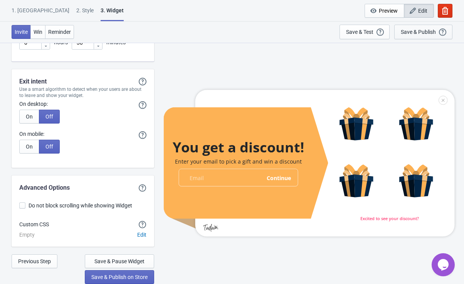
scroll to position [8, 0]
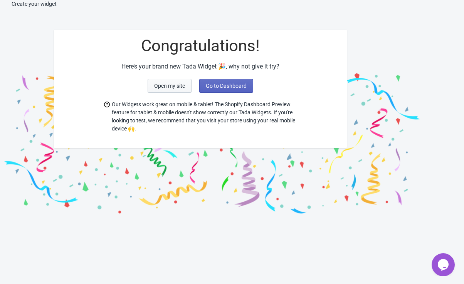
click at [173, 84] on span "Open my site" at bounding box center [169, 86] width 31 height 6
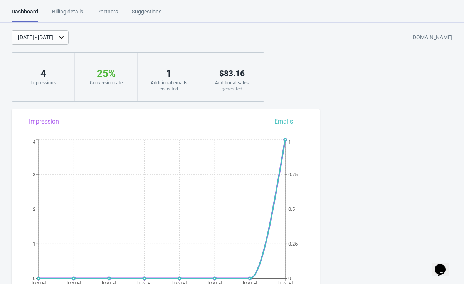
click at [21, 12] on div "Dashboard" at bounding box center [25, 15] width 27 height 15
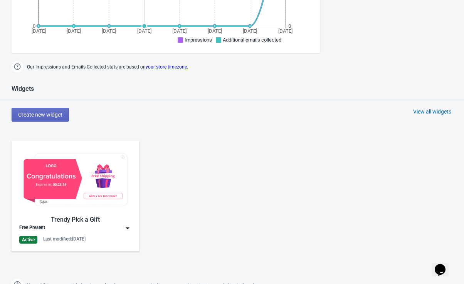
scroll to position [253, 0]
click at [59, 182] on img at bounding box center [75, 179] width 112 height 63
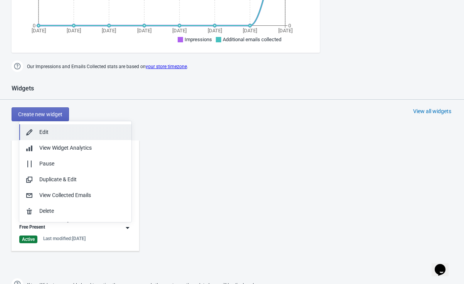
click at [50, 127] on button "Edit" at bounding box center [75, 132] width 112 height 16
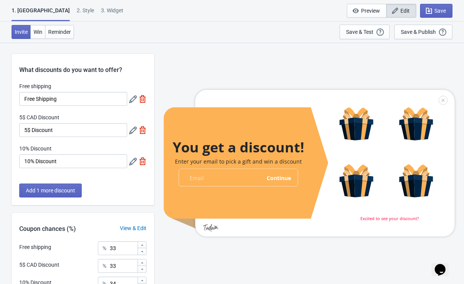
scroll to position [77, 0]
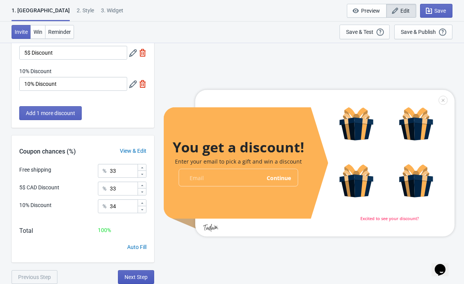
click at [139, 281] on button "Next Step" at bounding box center [136, 277] width 36 height 14
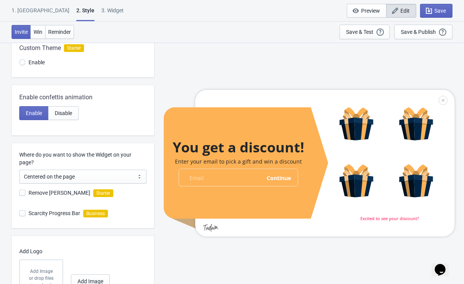
scroll to position [108, 0]
click at [32, 112] on span "Enable" at bounding box center [34, 113] width 16 height 6
radio input "true"
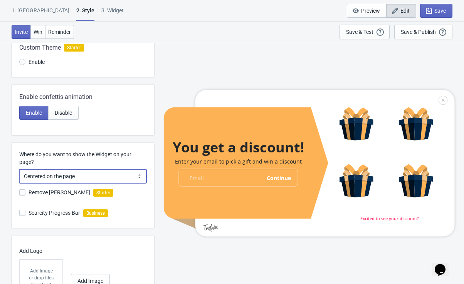
click at [97, 179] on select "Centered on the page Left side of the page" at bounding box center [82, 176] width 127 height 14
select select "left"
click at [19, 169] on select "Centered on the page Left side of the page" at bounding box center [82, 176] width 127 height 14
radio input "true"
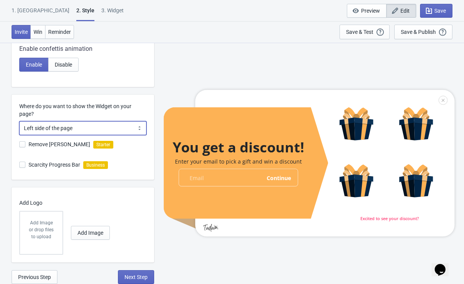
click at [100, 129] on select "Centered on the page Left side of the page" at bounding box center [82, 128] width 127 height 14
select select "center"
click at [19, 121] on select "Centered on the page Left side of the page" at bounding box center [82, 128] width 127 height 14
radio input "true"
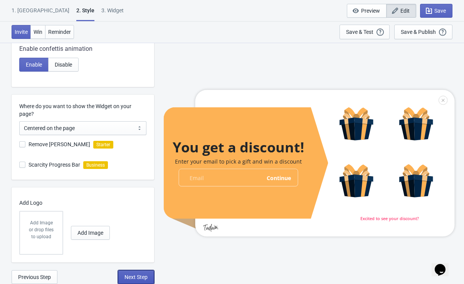
click at [125, 273] on button "Next Step" at bounding box center [136, 277] width 36 height 14
select select "once"
select select "circle"
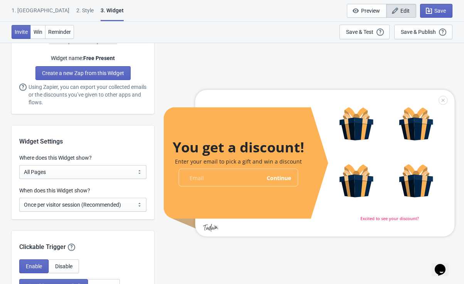
scroll to position [548, 0]
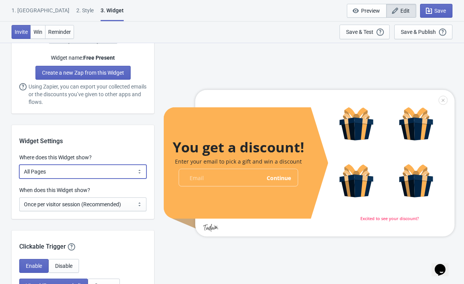
click at [127, 175] on select "All Pages All Product Pages All Blog Pages All Static Pages Specific Product(s)…" at bounding box center [82, 172] width 127 height 14
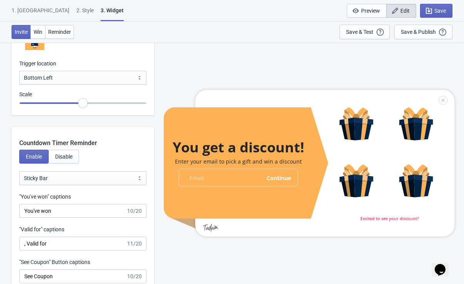
scroll to position [925, 0]
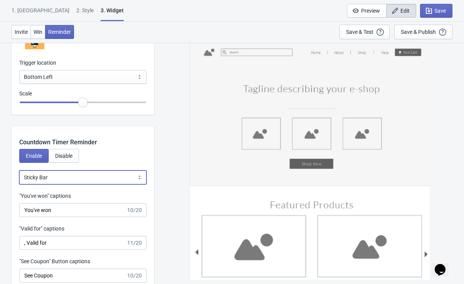
click at [120, 177] on select "Bubble Sticky Bar" at bounding box center [82, 178] width 127 height 14
select select "0"
click at [19, 171] on select "Bubble Sticky Bar" at bounding box center [82, 178] width 127 height 14
type input "left"
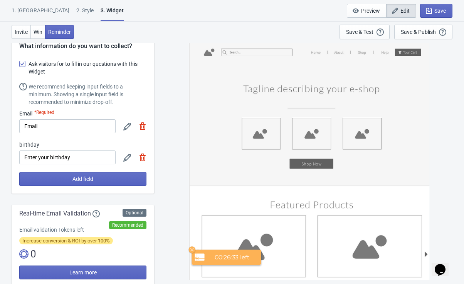
scroll to position [18, 0]
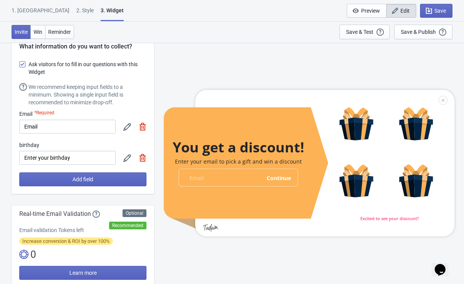
click at [142, 161] on img at bounding box center [143, 158] width 8 height 8
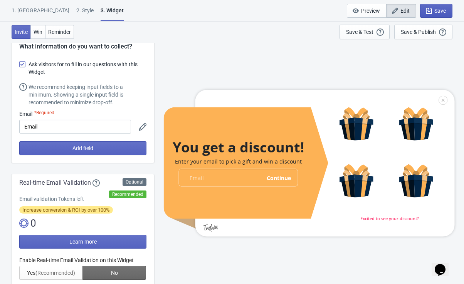
click at [437, 10] on span "Save" at bounding box center [440, 11] width 12 height 6
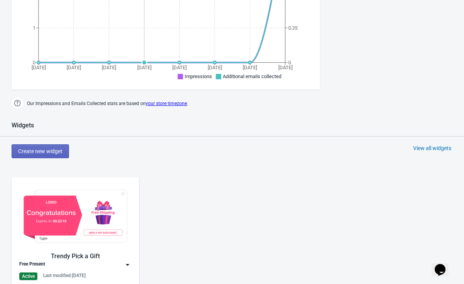
scroll to position [216, 0]
click at [54, 204] on img at bounding box center [75, 216] width 112 height 63
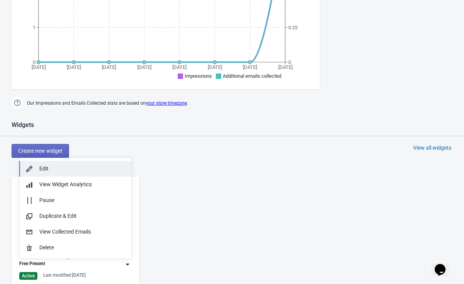
click at [60, 168] on div "Edit" at bounding box center [82, 169] width 86 height 8
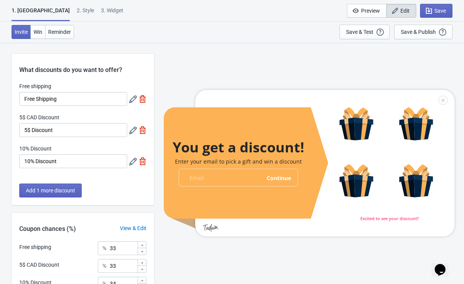
scroll to position [77, 0]
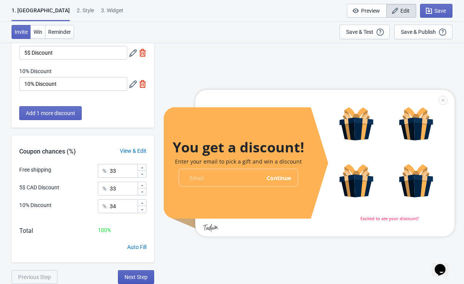
click at [130, 273] on button "Next Step" at bounding box center [136, 277] width 36 height 14
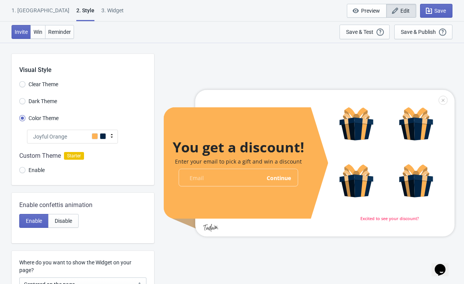
scroll to position [156, 0]
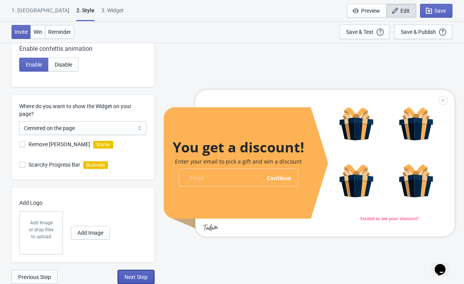
click at [131, 277] on span "Next Step" at bounding box center [135, 277] width 23 height 6
select select "once"
select select "circle"
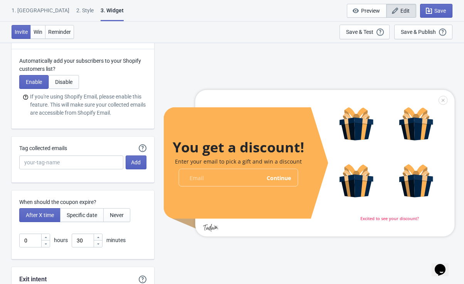
scroll to position [1871, 0]
click at [45, 237] on icon at bounding box center [46, 237] width 5 height 5
click at [45, 244] on icon at bounding box center [46, 243] width 5 height 5
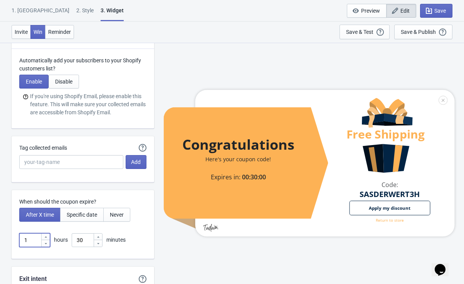
click at [47, 237] on icon at bounding box center [46, 237] width 5 height 5
type input "2"
type input "1"
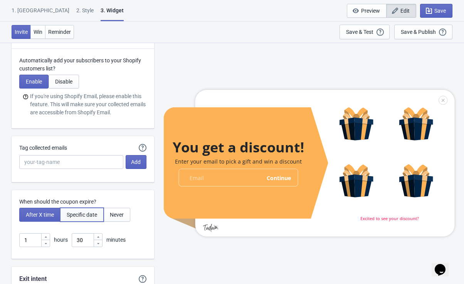
click at [80, 215] on span "Specific date" at bounding box center [82, 215] width 30 height 6
type input "Until"
type input "Expires on"
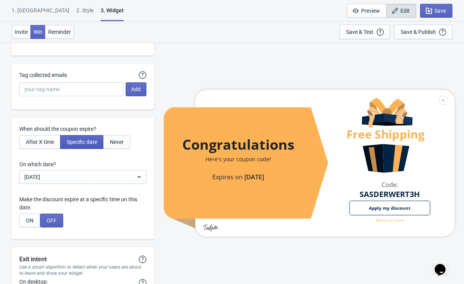
scroll to position [1944, 0]
click at [34, 217] on button "ON" at bounding box center [29, 220] width 21 height 14
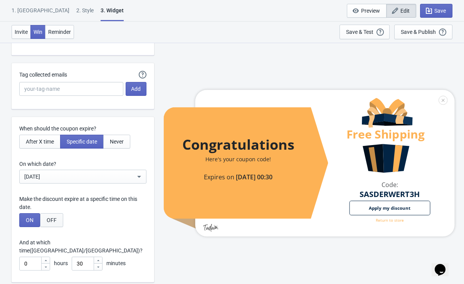
click at [50, 217] on span "OFF" at bounding box center [52, 220] width 10 height 6
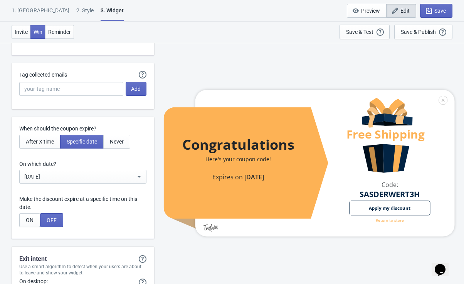
click at [81, 175] on div "Aug 13, 2025" at bounding box center [79, 176] width 111 height 9
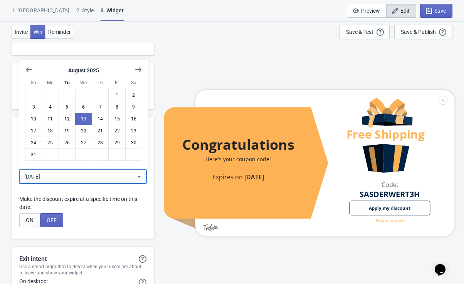
click at [81, 175] on div "Aug 13, 2025" at bounding box center [79, 176] width 111 height 9
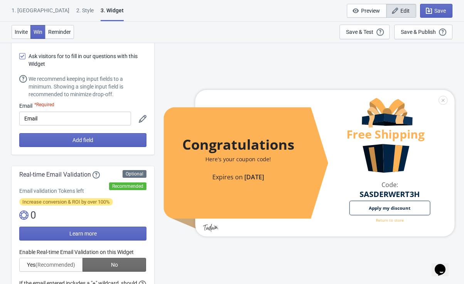
scroll to position [0, 0]
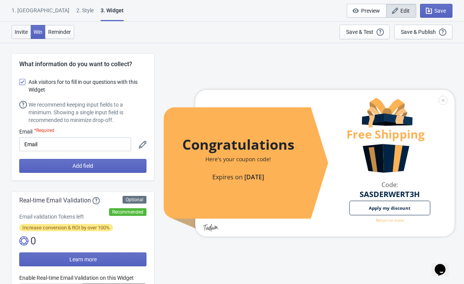
click at [23, 30] on span "Invite" at bounding box center [21, 32] width 13 height 6
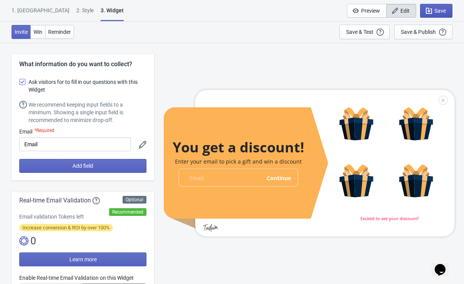
click at [439, 10] on span "Save" at bounding box center [440, 11] width 12 height 6
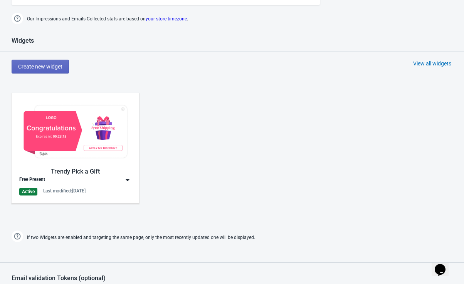
scroll to position [302, 0]
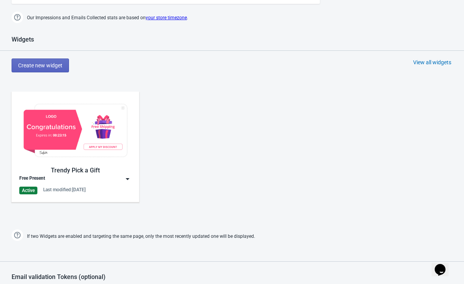
click at [55, 134] on img at bounding box center [75, 130] width 112 height 63
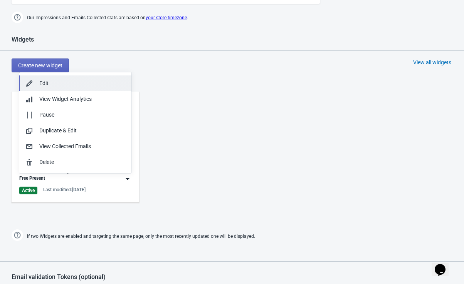
click at [58, 79] on div "Edit" at bounding box center [82, 83] width 86 height 8
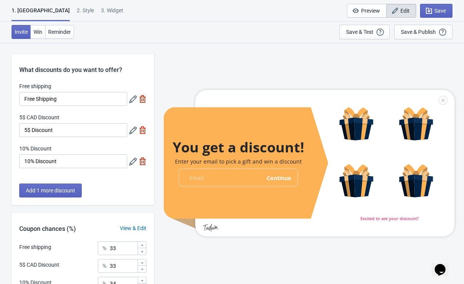
click at [136, 97] on icon at bounding box center [133, 100] width 8 height 8
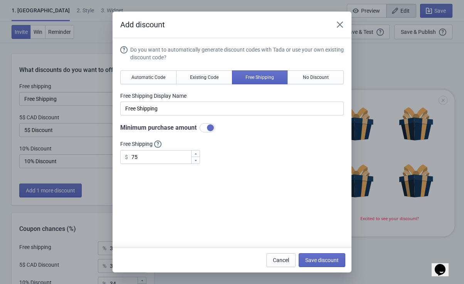
click at [91, 144] on div "Add discount Do you want to automatically generate discount codes with Tada or …" at bounding box center [232, 142] width 464 height 261
click at [309, 261] on span "Save discount" at bounding box center [322, 260] width 34 height 6
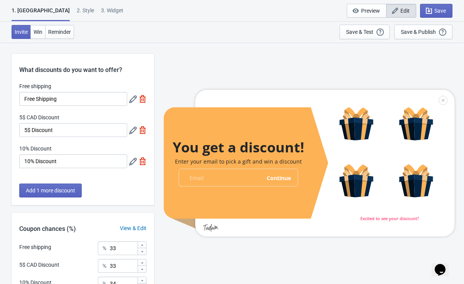
scroll to position [77, 0]
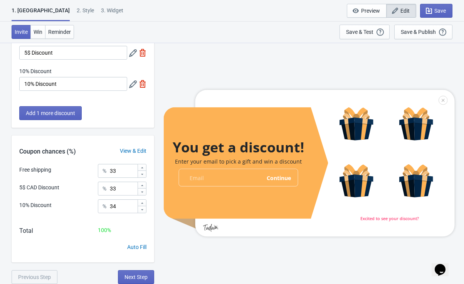
click at [141, 202] on icon at bounding box center [142, 203] width 5 height 5
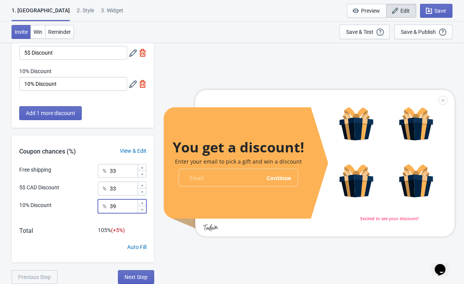
click at [141, 202] on icon at bounding box center [142, 203] width 5 height 5
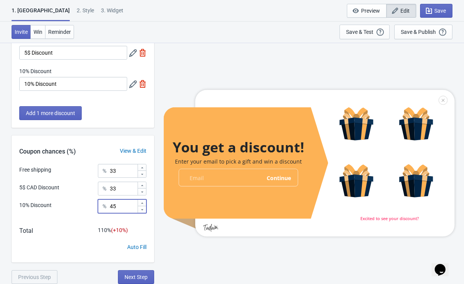
click at [141, 202] on icon at bounding box center [142, 203] width 5 height 5
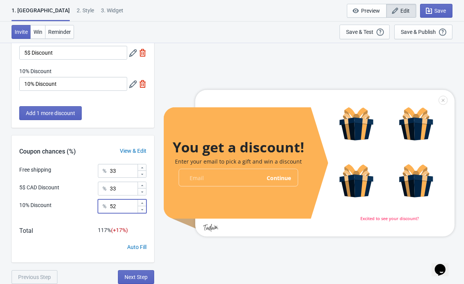
click at [141, 202] on icon at bounding box center [142, 203] width 5 height 5
click at [144, 210] on icon at bounding box center [142, 210] width 5 height 5
click at [142, 203] on icon at bounding box center [142, 203] width 5 height 5
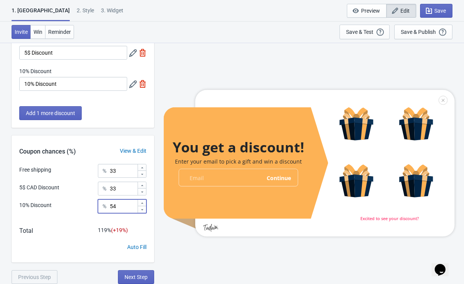
click at [142, 203] on icon at bounding box center [142, 203] width 5 height 5
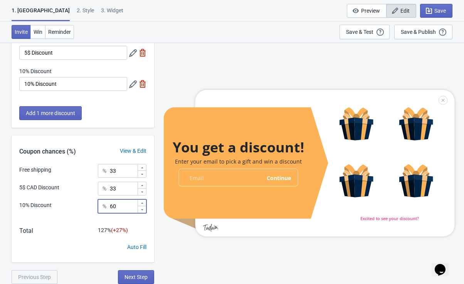
click at [142, 208] on icon at bounding box center [142, 210] width 5 height 5
click at [140, 201] on div at bounding box center [141, 203] width 8 height 7
type input "6"
type input "70"
click at [142, 192] on icon at bounding box center [142, 191] width 2 height 1
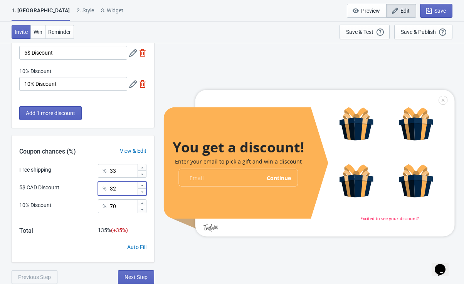
type input "3"
type input "15"
click at [142, 168] on icon at bounding box center [142, 167] width 2 height 1
type input "3"
type input "15"
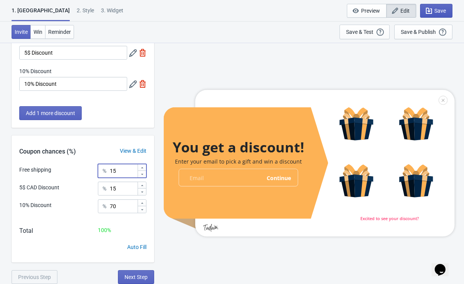
click at [441, 14] on span "Save" at bounding box center [435, 11] width 19 height 8
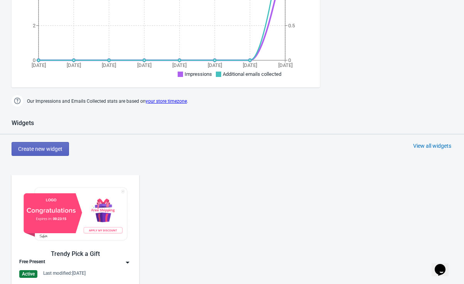
scroll to position [217, 0]
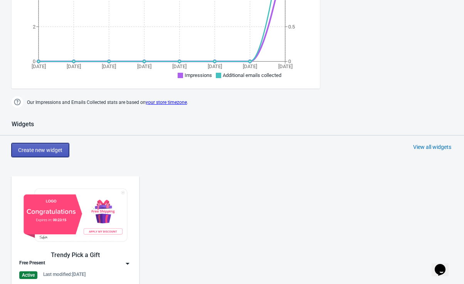
click at [36, 153] on button "Create new widget" at bounding box center [40, 150] width 57 height 14
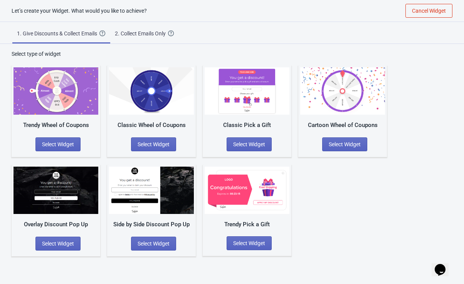
click at [330, 93] on img at bounding box center [342, 90] width 85 height 47
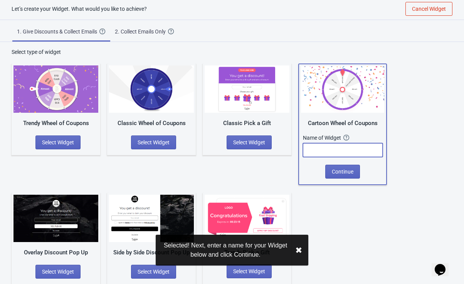
click at [326, 152] on input "text" at bounding box center [343, 150] width 80 height 14
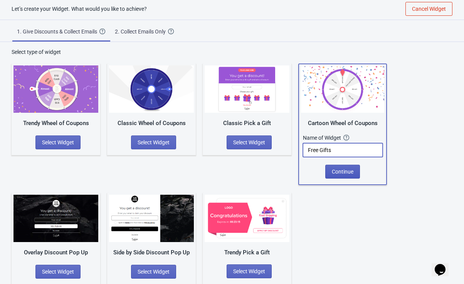
type input "Free Gifts"
click at [337, 172] on span "Continue" at bounding box center [343, 172] width 22 height 6
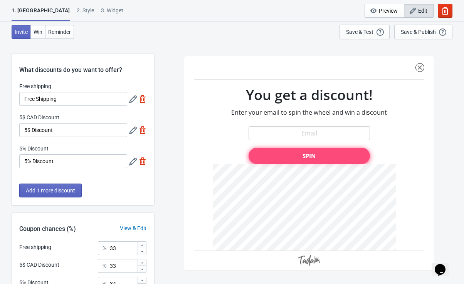
click at [134, 164] on icon at bounding box center [133, 162] width 8 height 8
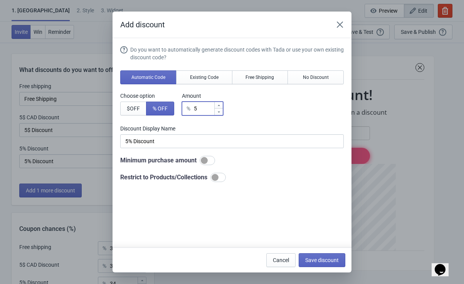
type input "6"
type input "6% Discount"
click at [220, 106] on icon at bounding box center [218, 105] width 5 height 5
type input "7"
type input "7% Discount"
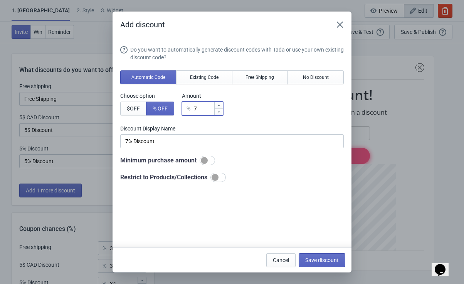
click at [220, 106] on icon at bounding box center [218, 105] width 5 height 5
type input "8"
type input "8% Discount"
type input "9"
type input "9% Discount"
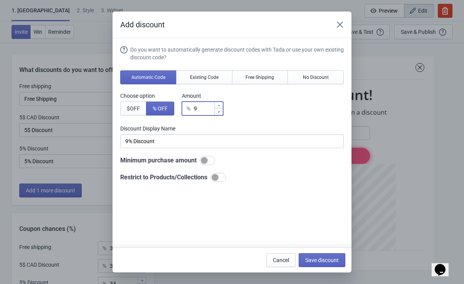
click at [220, 106] on icon at bounding box center [218, 105] width 5 height 5
type input "10"
type input "10% Discount"
click at [324, 260] on span "Save discount" at bounding box center [322, 260] width 34 height 6
type input "10% Discount"
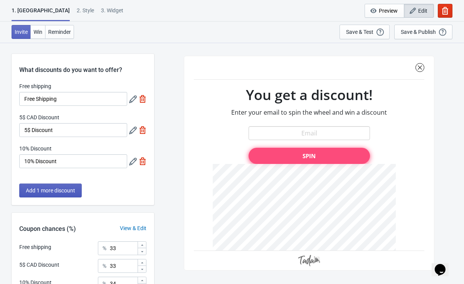
click at [54, 188] on span "Add 1 more discount" at bounding box center [50, 191] width 49 height 6
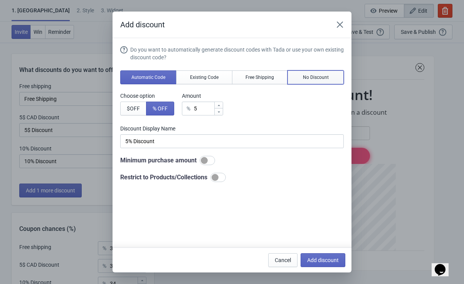
click at [315, 77] on span "No Discount" at bounding box center [316, 77] width 26 height 6
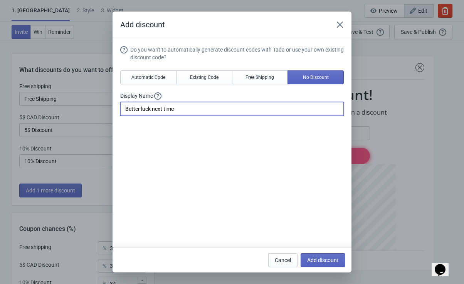
click at [182, 114] on input "Better luck next time" at bounding box center [231, 109] width 223 height 14
type input "B"
type input "Free Present"
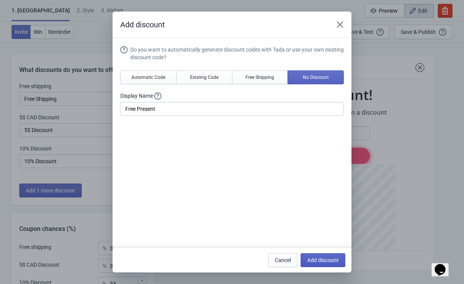
click at [324, 263] on span "Add discount" at bounding box center [323, 260] width 32 height 6
type input "25"
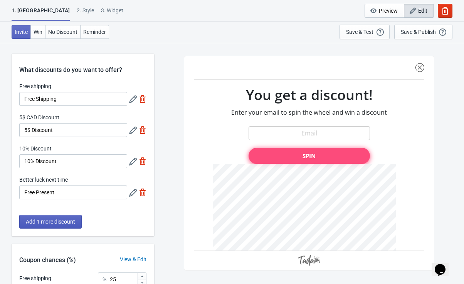
click at [62, 223] on span "Add 1 more discount" at bounding box center [50, 222] width 49 height 6
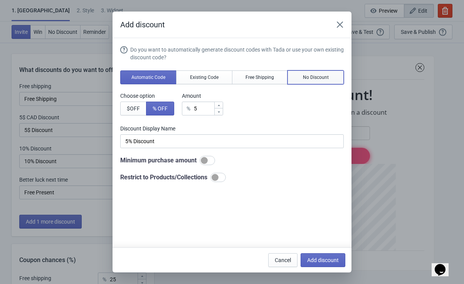
click at [314, 79] on span "No Discount" at bounding box center [316, 77] width 26 height 6
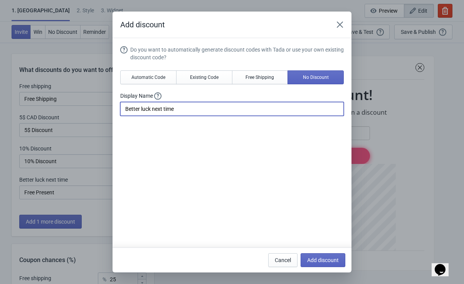
click at [195, 112] on input "Better luck next time" at bounding box center [231, 109] width 223 height 14
type input "B"
type input "Free Samples"
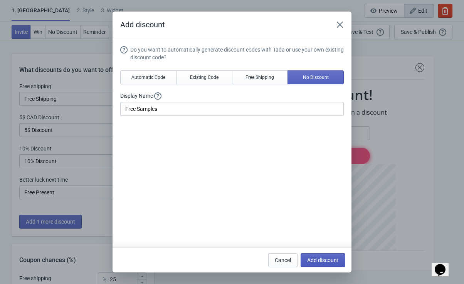
click at [325, 262] on span "Add discount" at bounding box center [323, 260] width 32 height 6
type input "20"
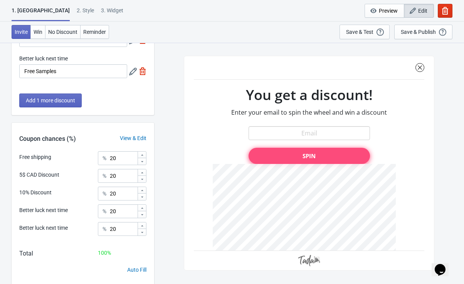
scroll to position [175, 0]
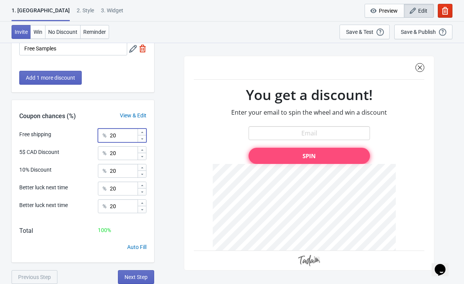
click at [117, 136] on input "20" at bounding box center [123, 136] width 28 height 14
type input "2"
type input "5"
click at [118, 193] on input "20" at bounding box center [123, 189] width 28 height 14
type input "2"
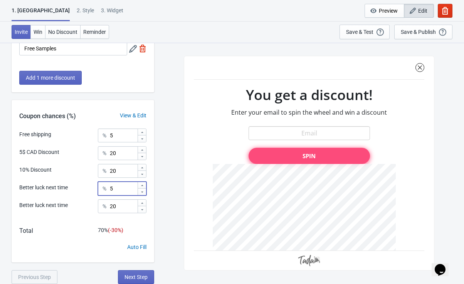
type input "5"
click at [116, 211] on input "20" at bounding box center [123, 207] width 28 height 14
type input "2"
type input "5"
click at [120, 151] on input "20" at bounding box center [123, 153] width 28 height 14
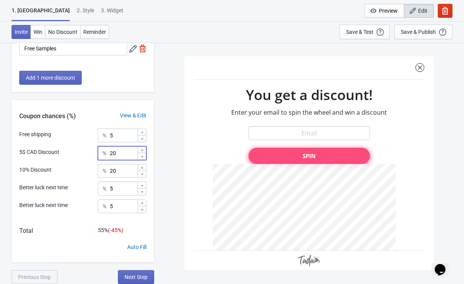
type input "2"
type input "5"
click at [142, 167] on icon at bounding box center [142, 168] width 5 height 5
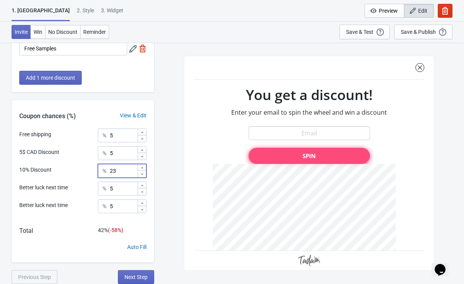
click at [142, 167] on icon at bounding box center [142, 168] width 5 height 5
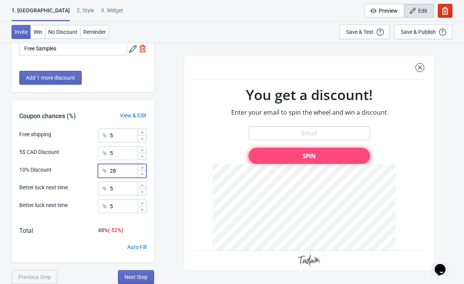
click at [142, 167] on icon at bounding box center [142, 168] width 5 height 5
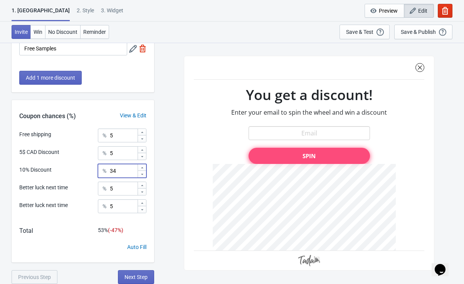
click at [142, 167] on icon at bounding box center [142, 168] width 5 height 5
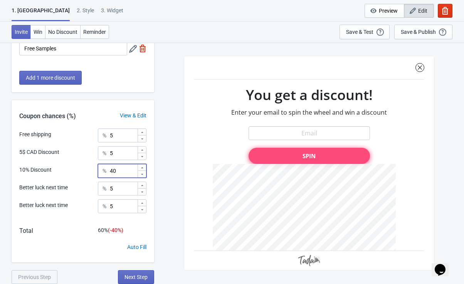
click at [142, 167] on icon at bounding box center [142, 168] width 5 height 5
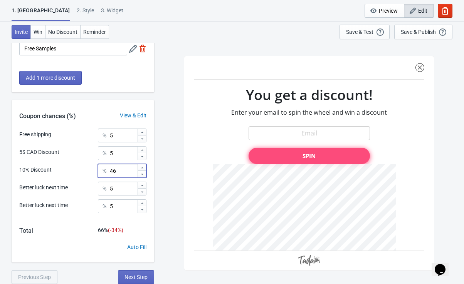
click at [142, 167] on icon at bounding box center [142, 168] width 5 height 5
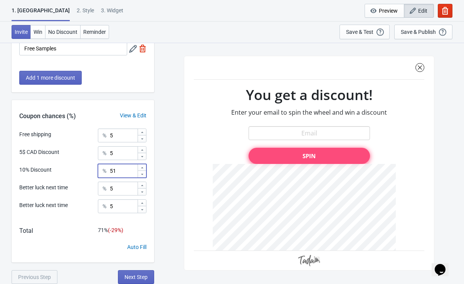
click at [142, 167] on icon at bounding box center [142, 168] width 5 height 5
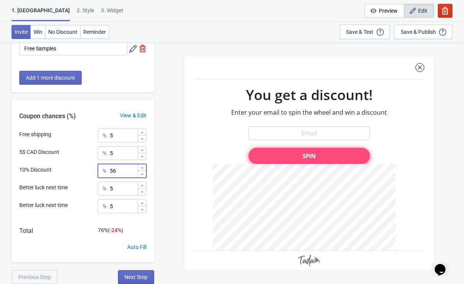
click at [142, 167] on icon at bounding box center [142, 168] width 5 height 5
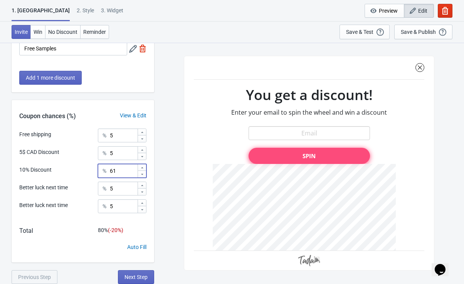
click at [142, 167] on icon at bounding box center [142, 168] width 5 height 5
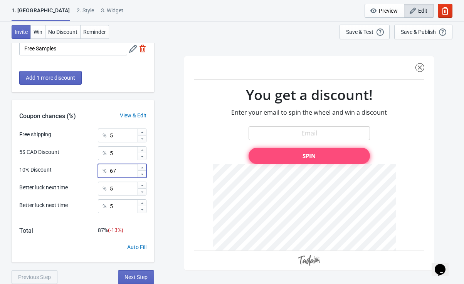
click at [142, 167] on icon at bounding box center [142, 168] width 5 height 5
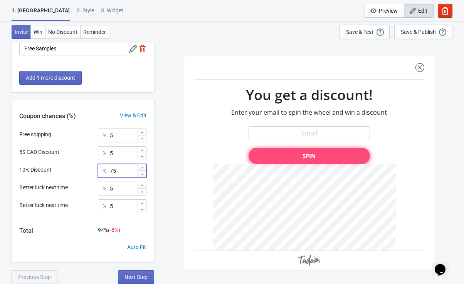
click at [142, 167] on icon at bounding box center [142, 168] width 5 height 5
type input "80"
click at [137, 273] on button "Next Step" at bounding box center [136, 277] width 36 height 14
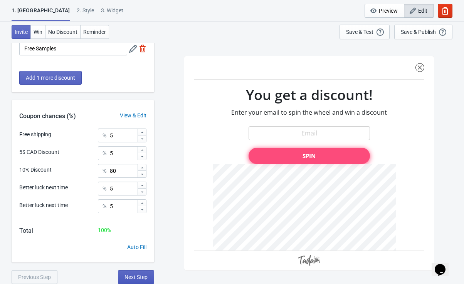
scroll to position [0, 0]
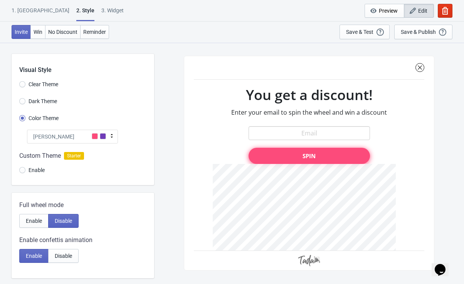
click at [112, 138] on icon at bounding box center [112, 136] width 8 height 8
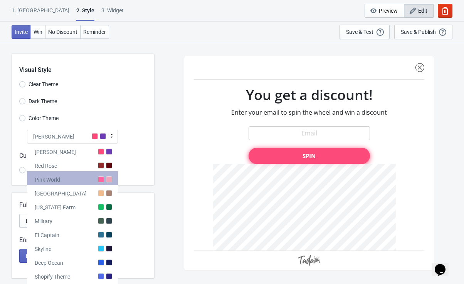
click at [108, 179] on div at bounding box center [109, 179] width 6 height 6
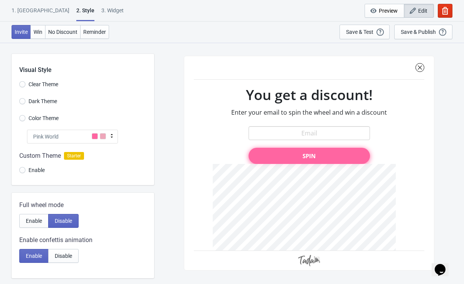
click at [110, 137] on icon at bounding box center [112, 136] width 8 height 8
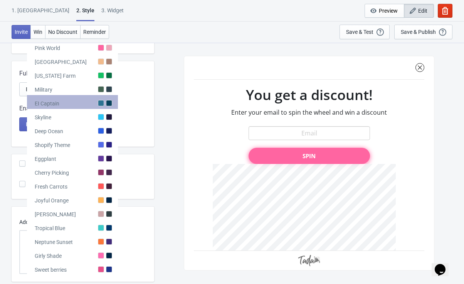
scroll to position [133, 0]
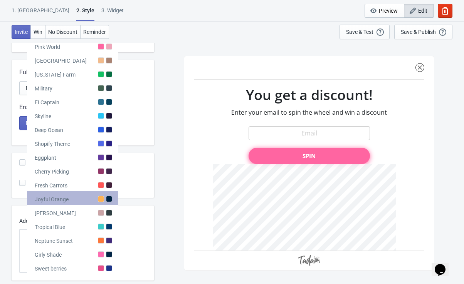
click at [103, 200] on div at bounding box center [101, 199] width 6 height 6
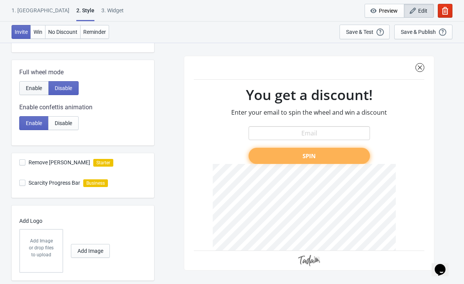
click at [36, 86] on span "Enable" at bounding box center [34, 88] width 16 height 6
radio input "true"
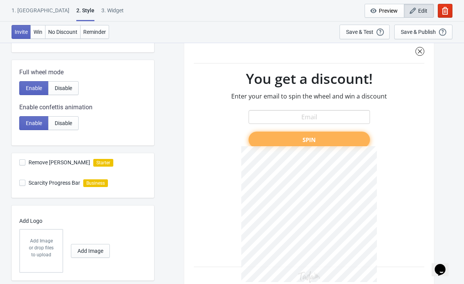
scroll to position [151, 0]
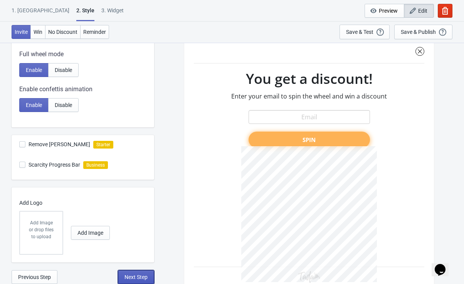
click at [135, 278] on span "Next Step" at bounding box center [135, 277] width 23 height 6
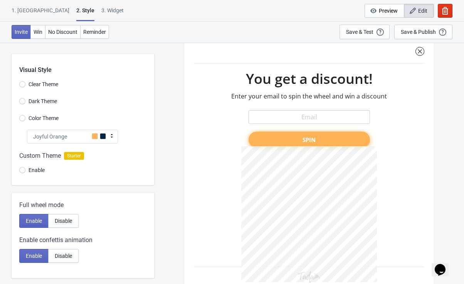
select select "once"
select select "1"
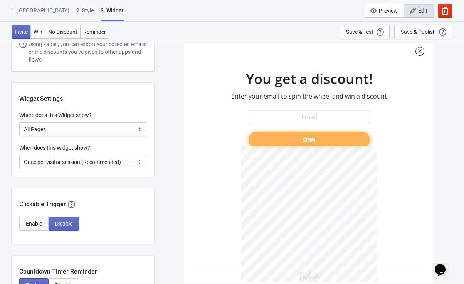
scroll to position [560, 0]
click at [34, 226] on span "Enable" at bounding box center [34, 223] width 16 height 6
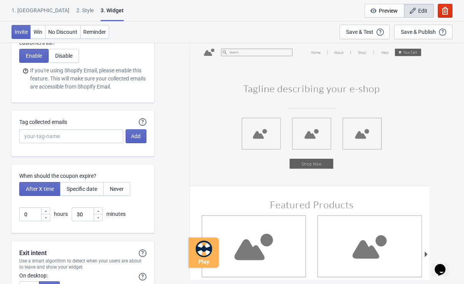
scroll to position [2123, 0]
click at [83, 192] on button "Specific date" at bounding box center [82, 189] width 44 height 14
type input ", Valid until"
type input "Your discount expires on"
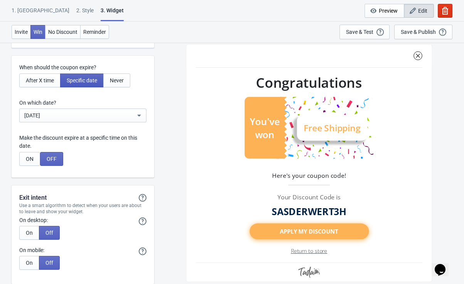
scroll to position [2348, 0]
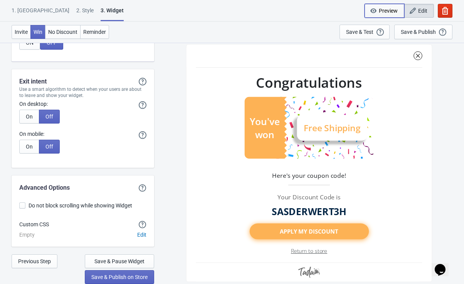
click at [385, 13] on span "Preview" at bounding box center [388, 11] width 19 height 6
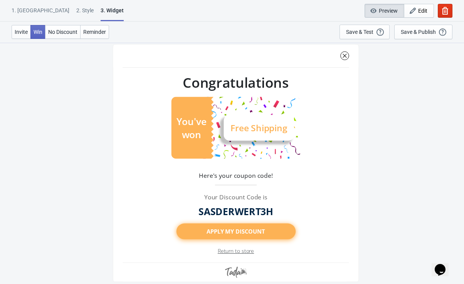
scroll to position [42, 0]
click at [17, 35] on span "Invite" at bounding box center [21, 32] width 13 height 6
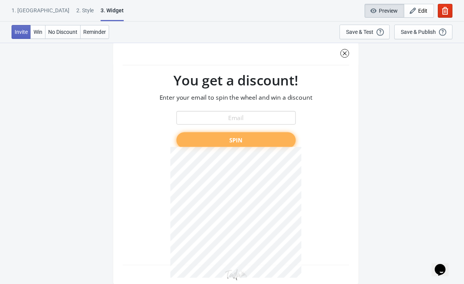
click at [237, 144] on div at bounding box center [236, 163] width 246 height 243
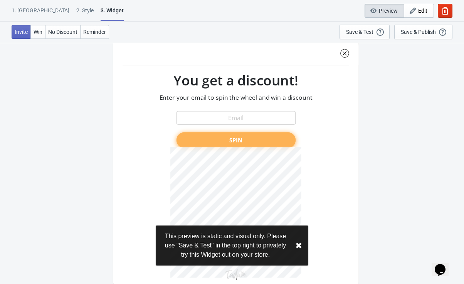
click at [235, 209] on div at bounding box center [236, 163] width 246 height 243
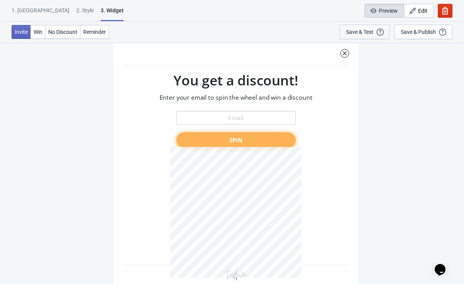
click at [364, 33] on div "Save & Test" at bounding box center [359, 32] width 27 height 6
click at [447, 9] on icon "button" at bounding box center [445, 11] width 6 height 8
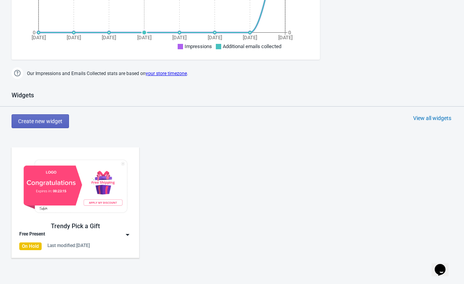
scroll to position [246, 0]
click at [30, 245] on div "On Hold" at bounding box center [30, 246] width 22 height 8
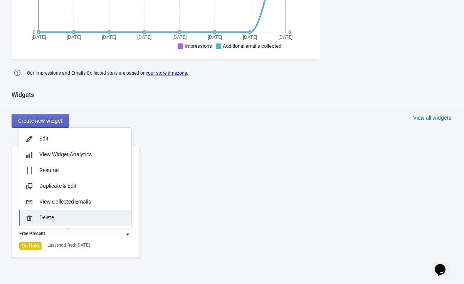
click at [43, 223] on button "Delete" at bounding box center [75, 218] width 112 height 16
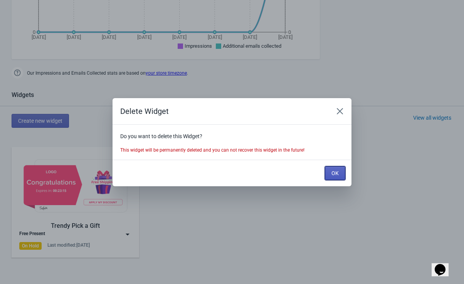
click at [333, 174] on span "OK" at bounding box center [334, 173] width 7 height 6
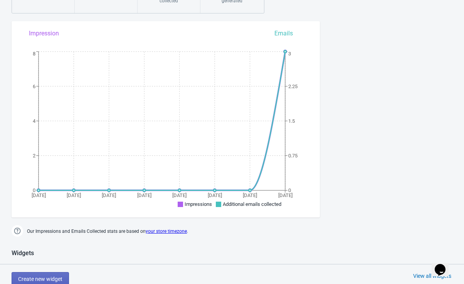
scroll to position [0, 0]
